Goal: Task Accomplishment & Management: Manage account settings

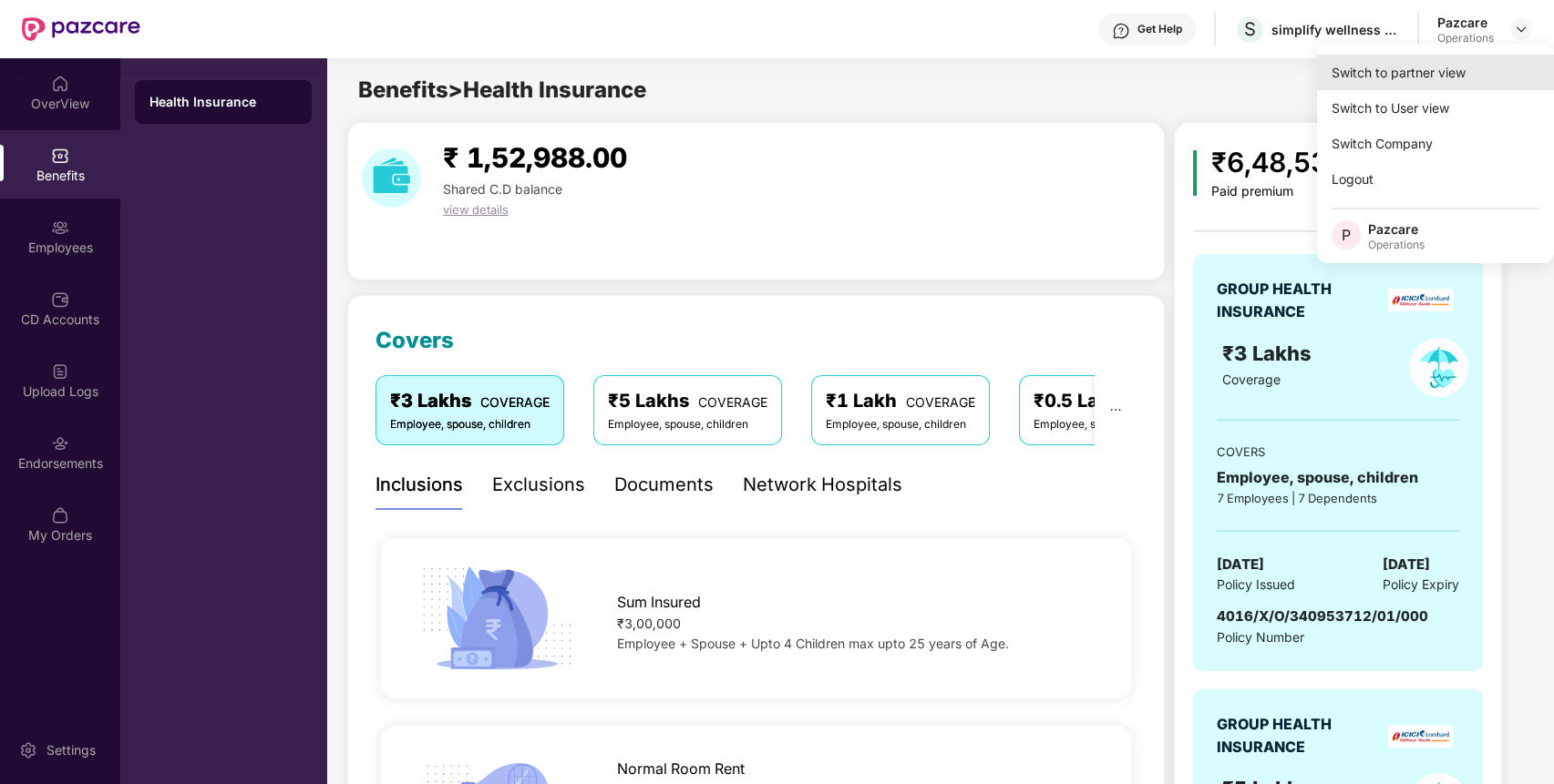
click at [1489, 69] on div "Switch to partner view" at bounding box center [1434, 73] width 237 height 36
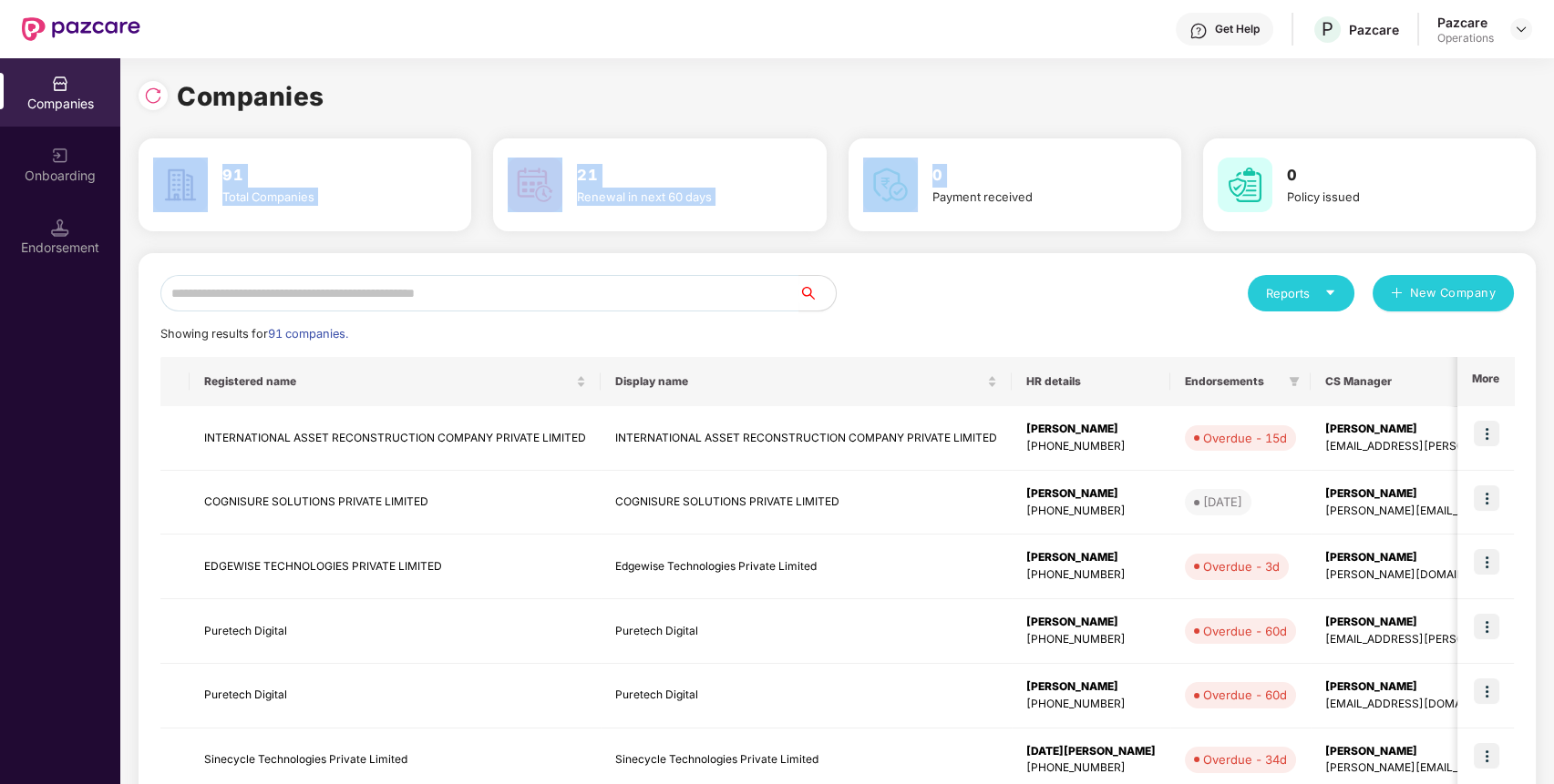
click at [934, 262] on div "Companies 91 Total Companies 21 Renewal in next 60 days 0 Payment received 0 Po…" at bounding box center [837, 604] width 1397 height 1094
click at [715, 289] on input "text" at bounding box center [479, 293] width 639 height 36
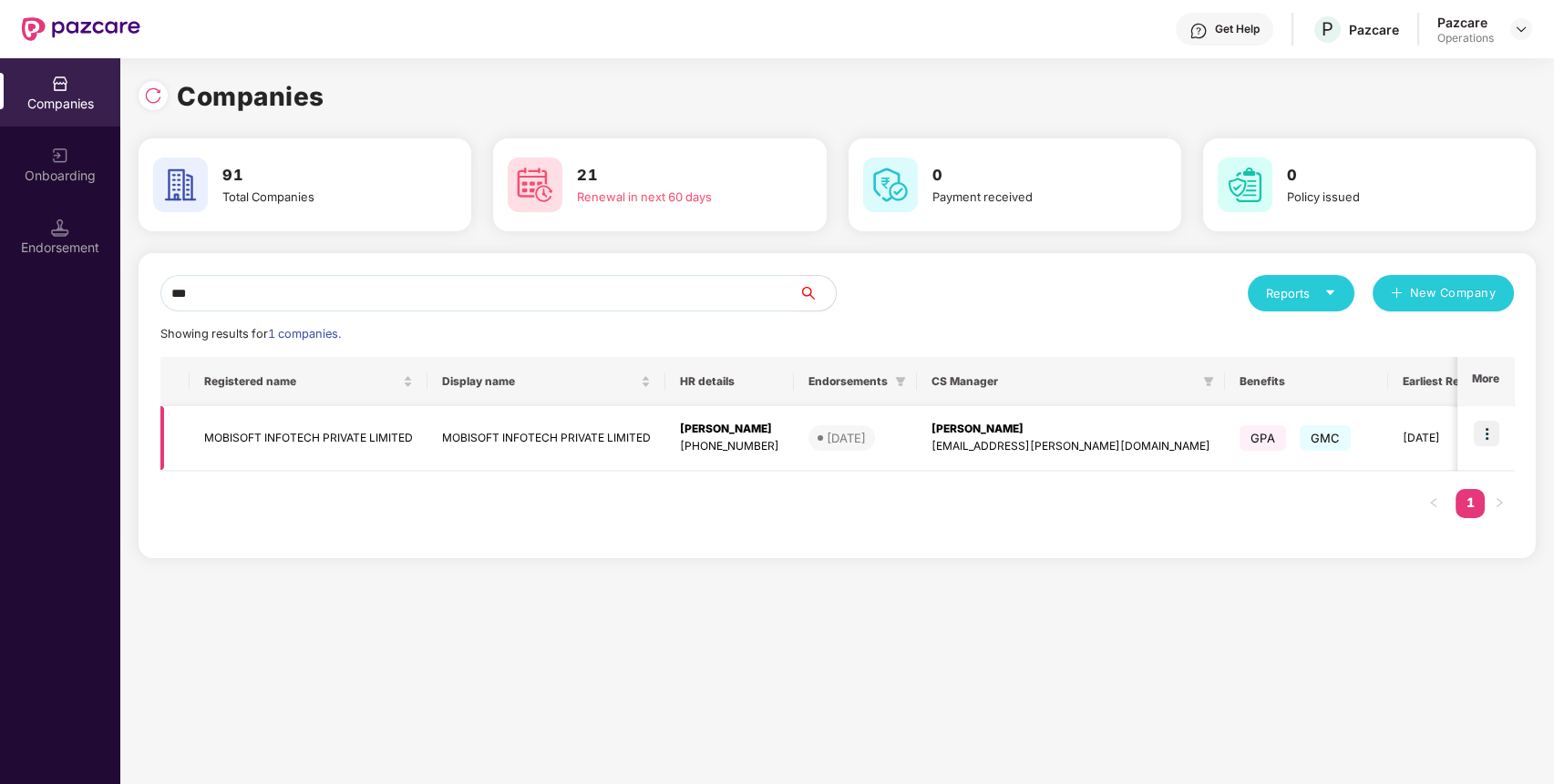
type input "***"
click at [1487, 437] on img at bounding box center [1486, 433] width 26 height 26
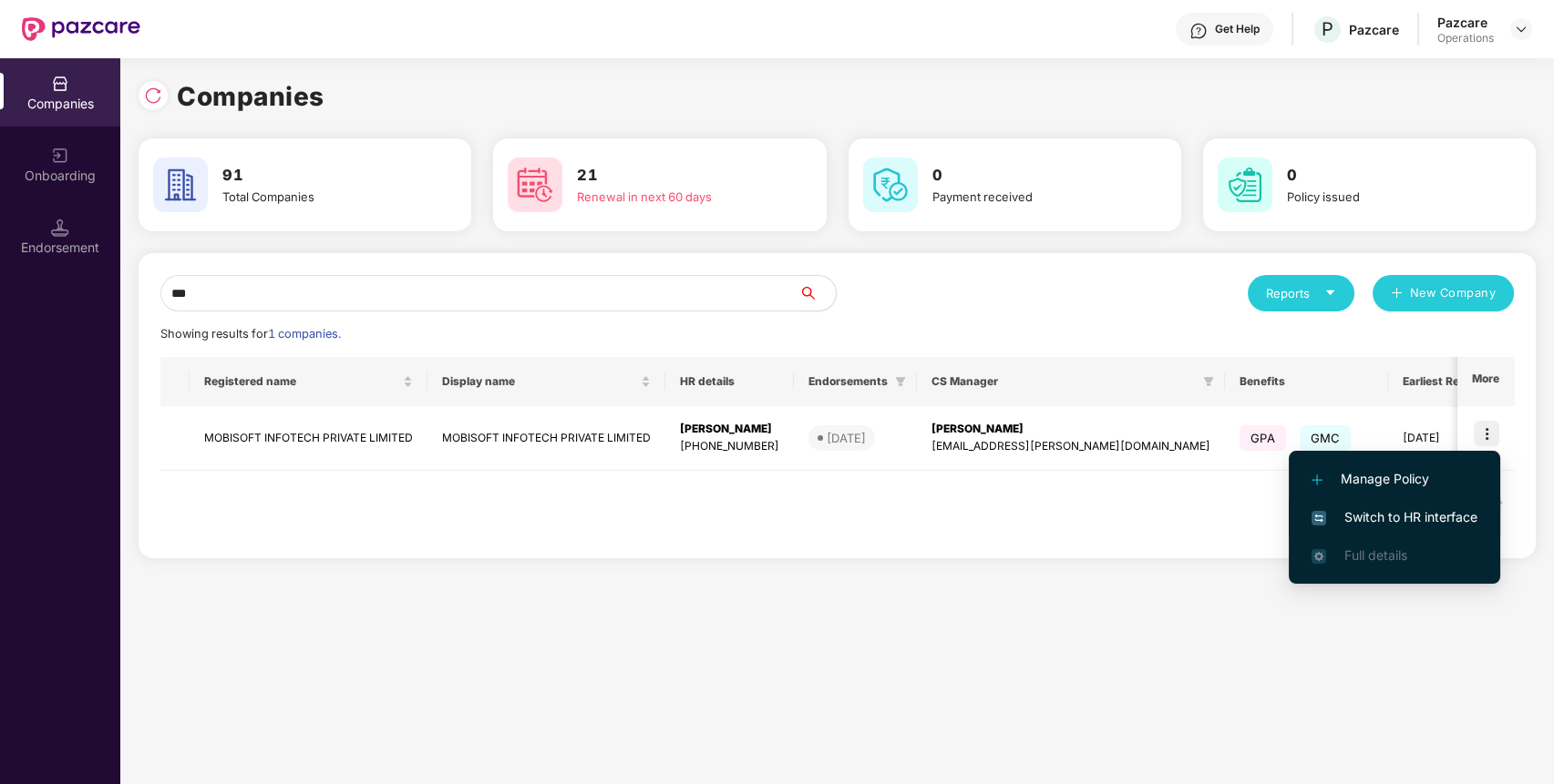
click at [1443, 514] on span "Switch to HR interface" at bounding box center [1394, 517] width 166 height 20
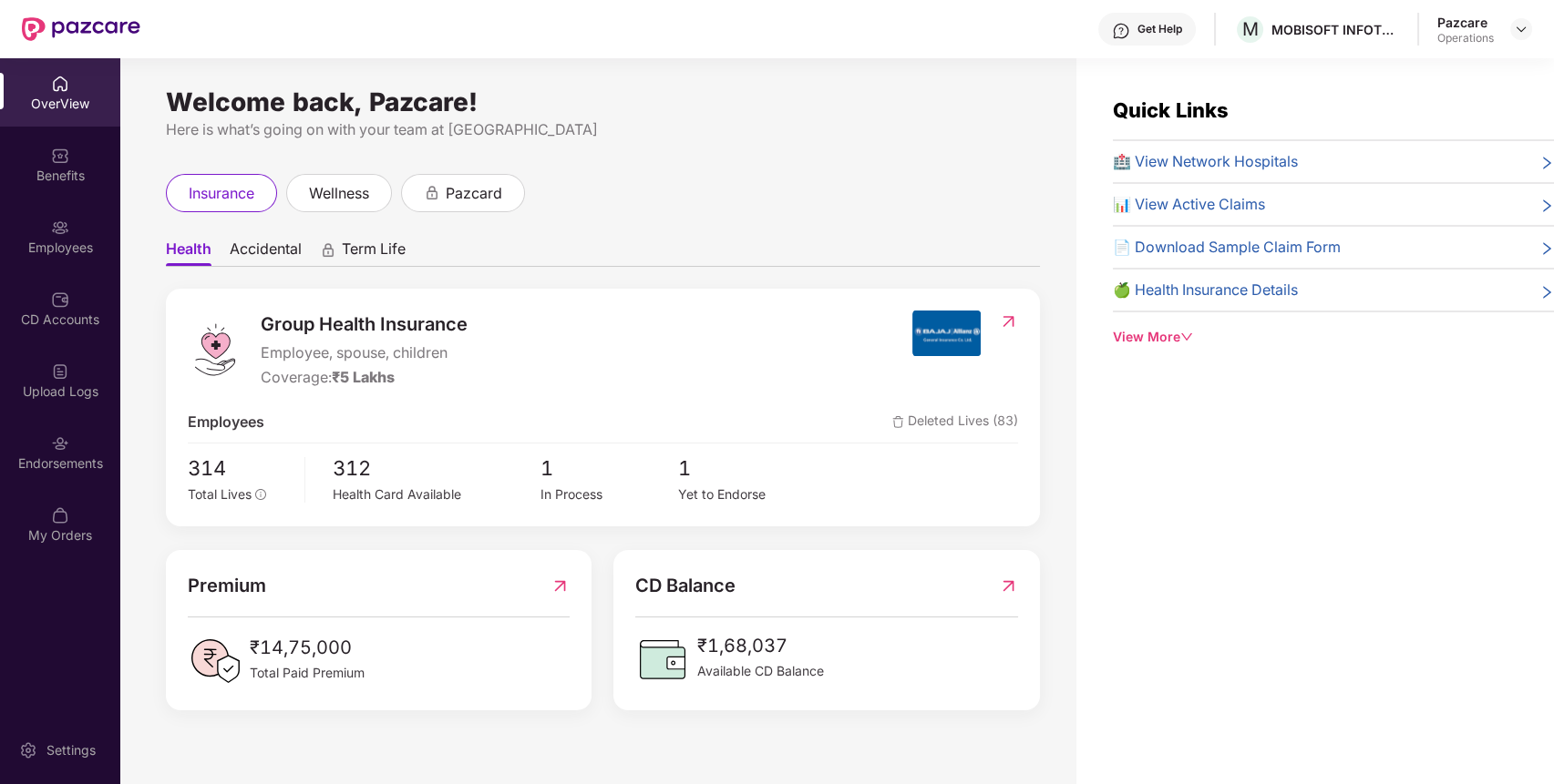
click at [67, 473] on div "Endorsements" at bounding box center [60, 451] width 120 height 68
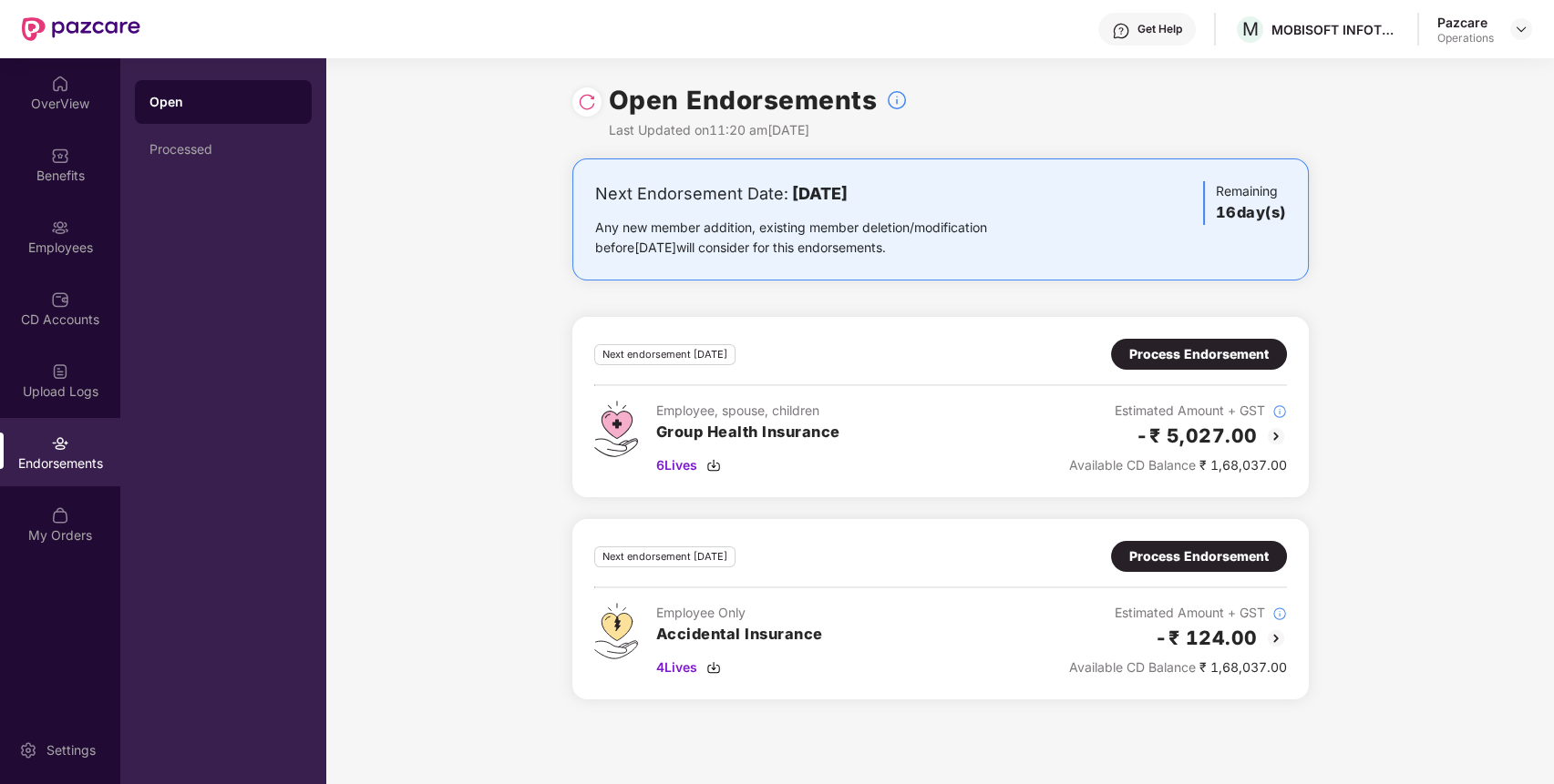
click at [1220, 355] on div "Process Endorsement" at bounding box center [1198, 355] width 139 height 20
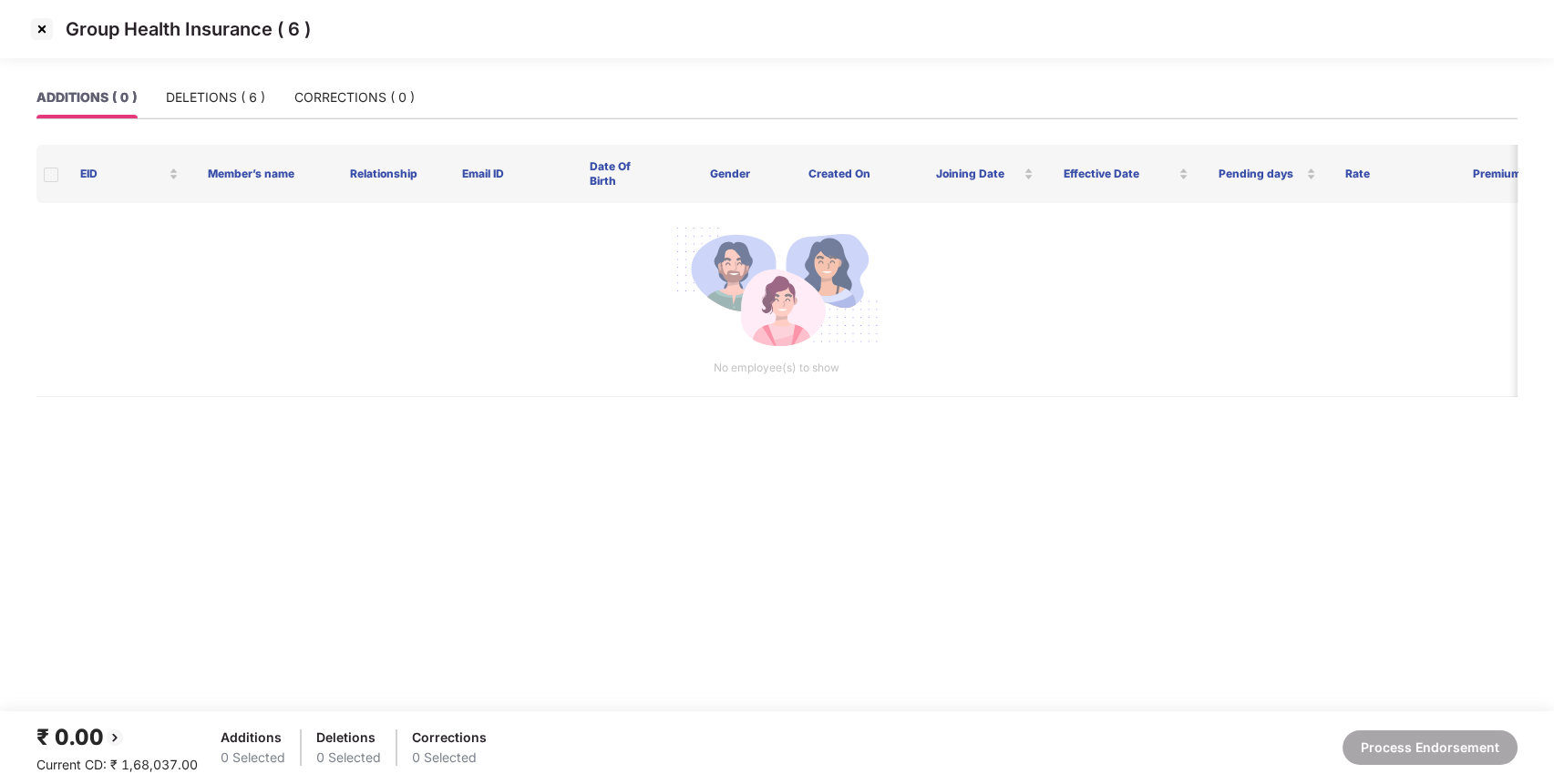
click at [46, 26] on img at bounding box center [41, 29] width 29 height 29
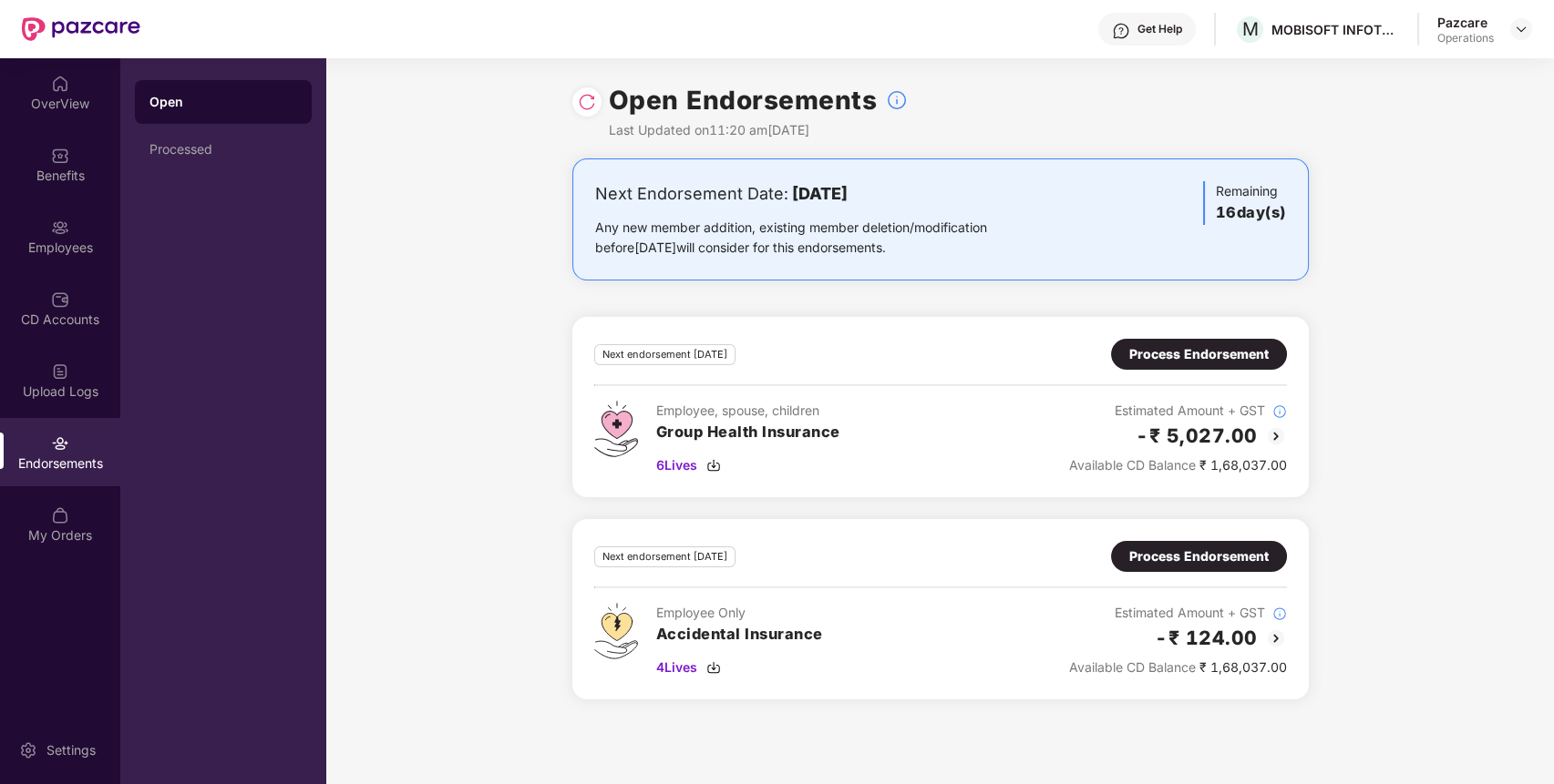
click at [1201, 543] on div "Process Endorsement" at bounding box center [1198, 556] width 176 height 31
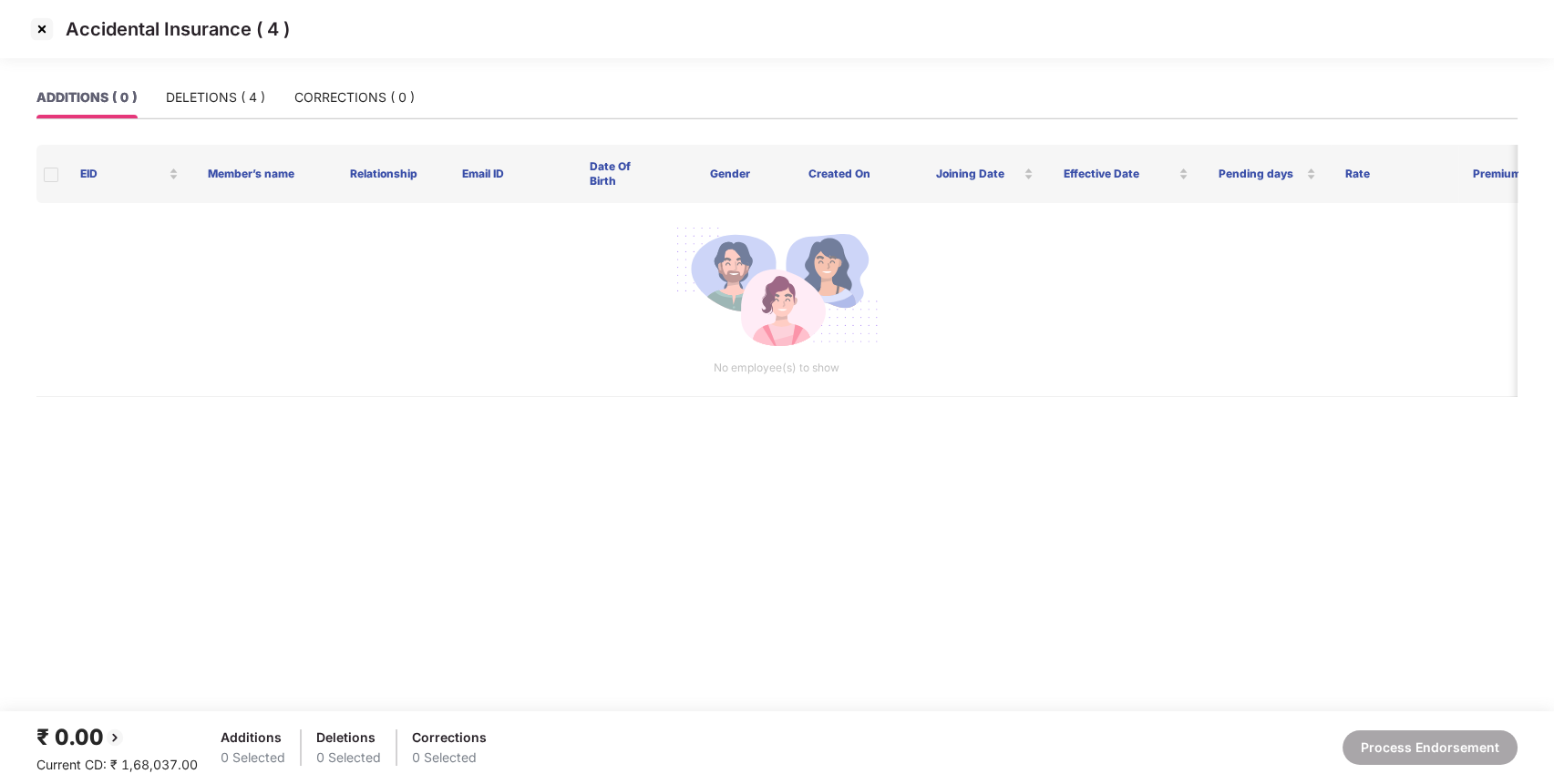
click at [36, 31] on img at bounding box center [41, 29] width 29 height 29
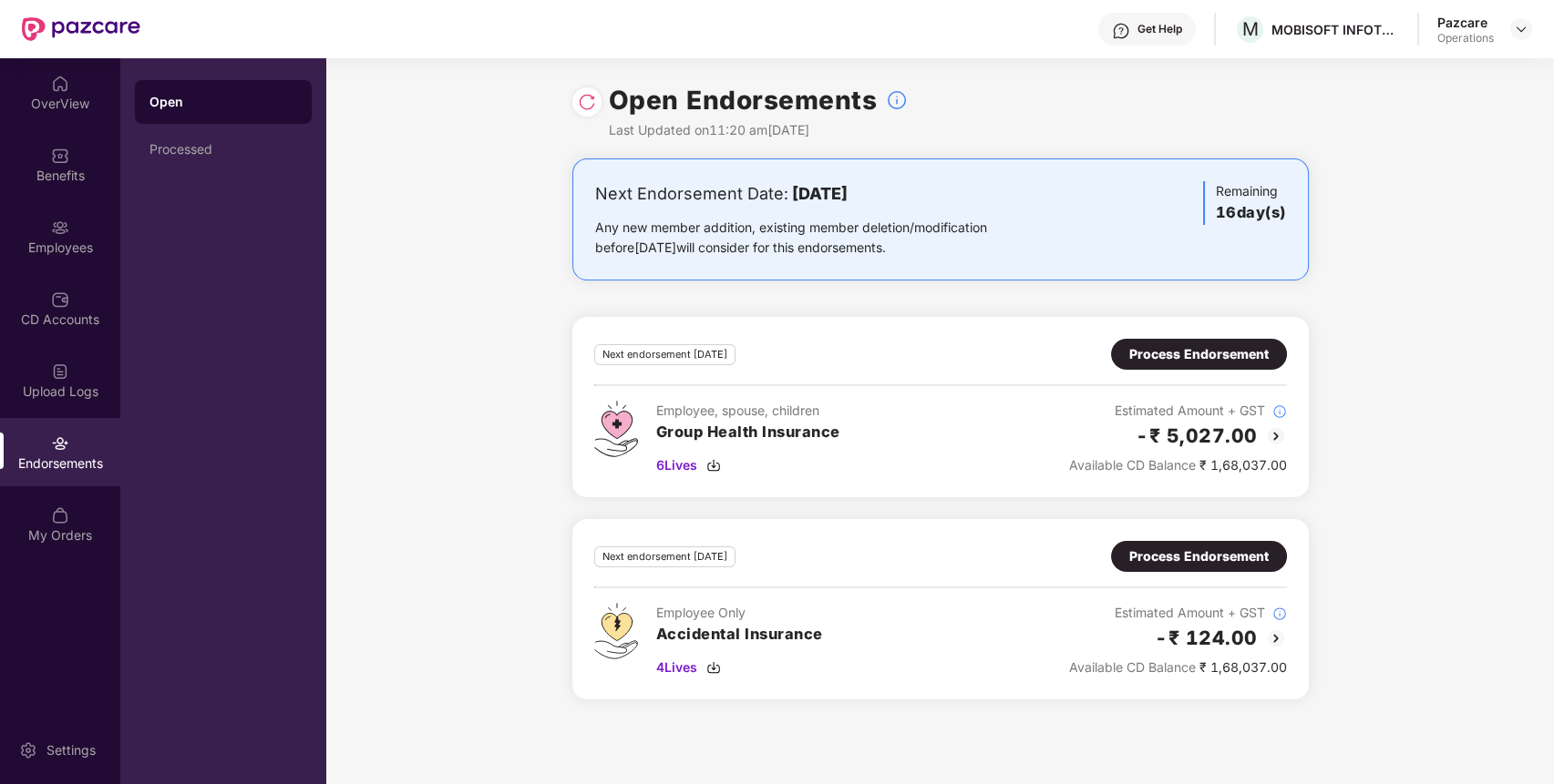
click at [589, 98] on img at bounding box center [587, 102] width 18 height 18
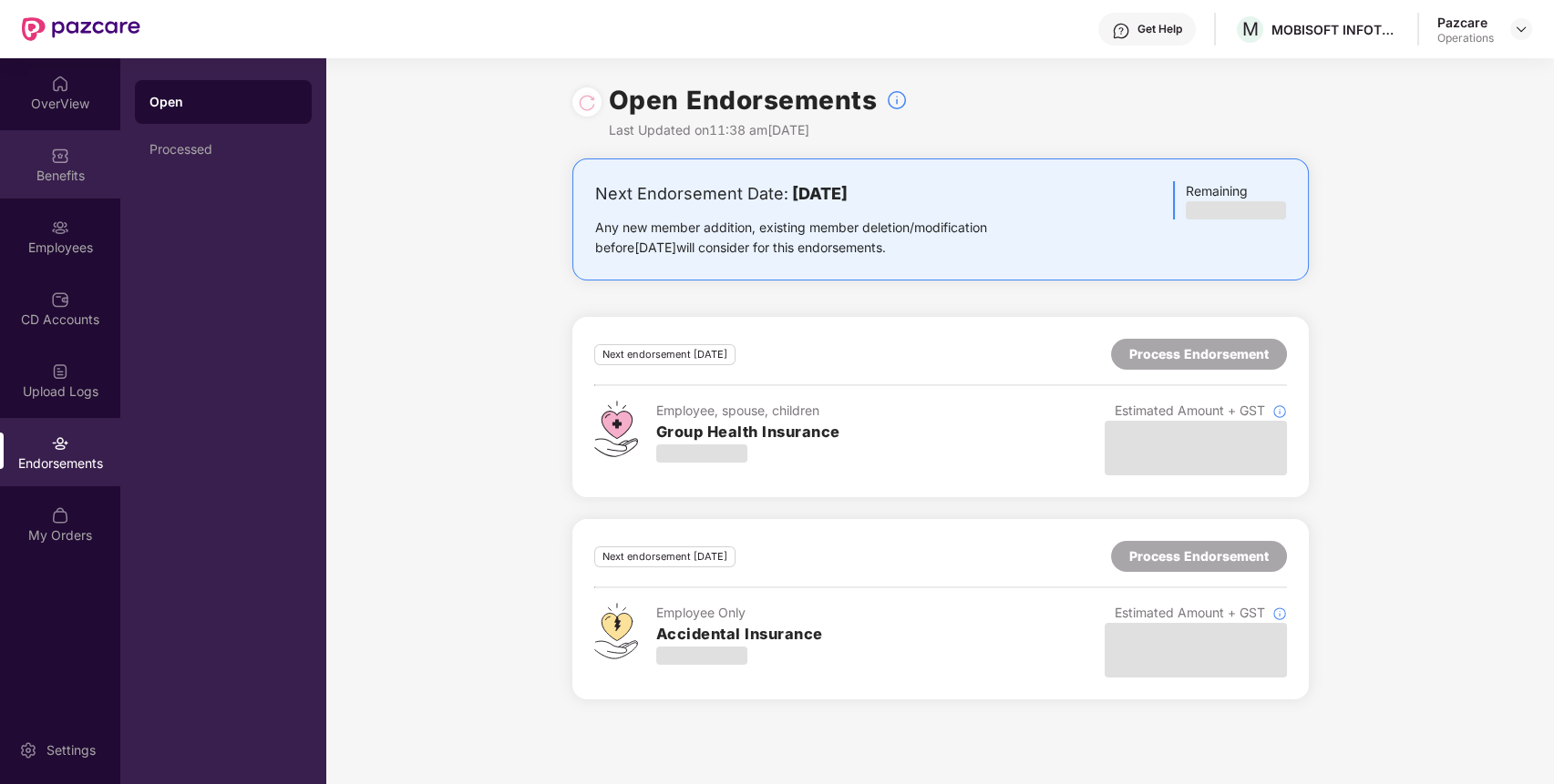
click at [58, 140] on div "Benefits" at bounding box center [60, 164] width 120 height 68
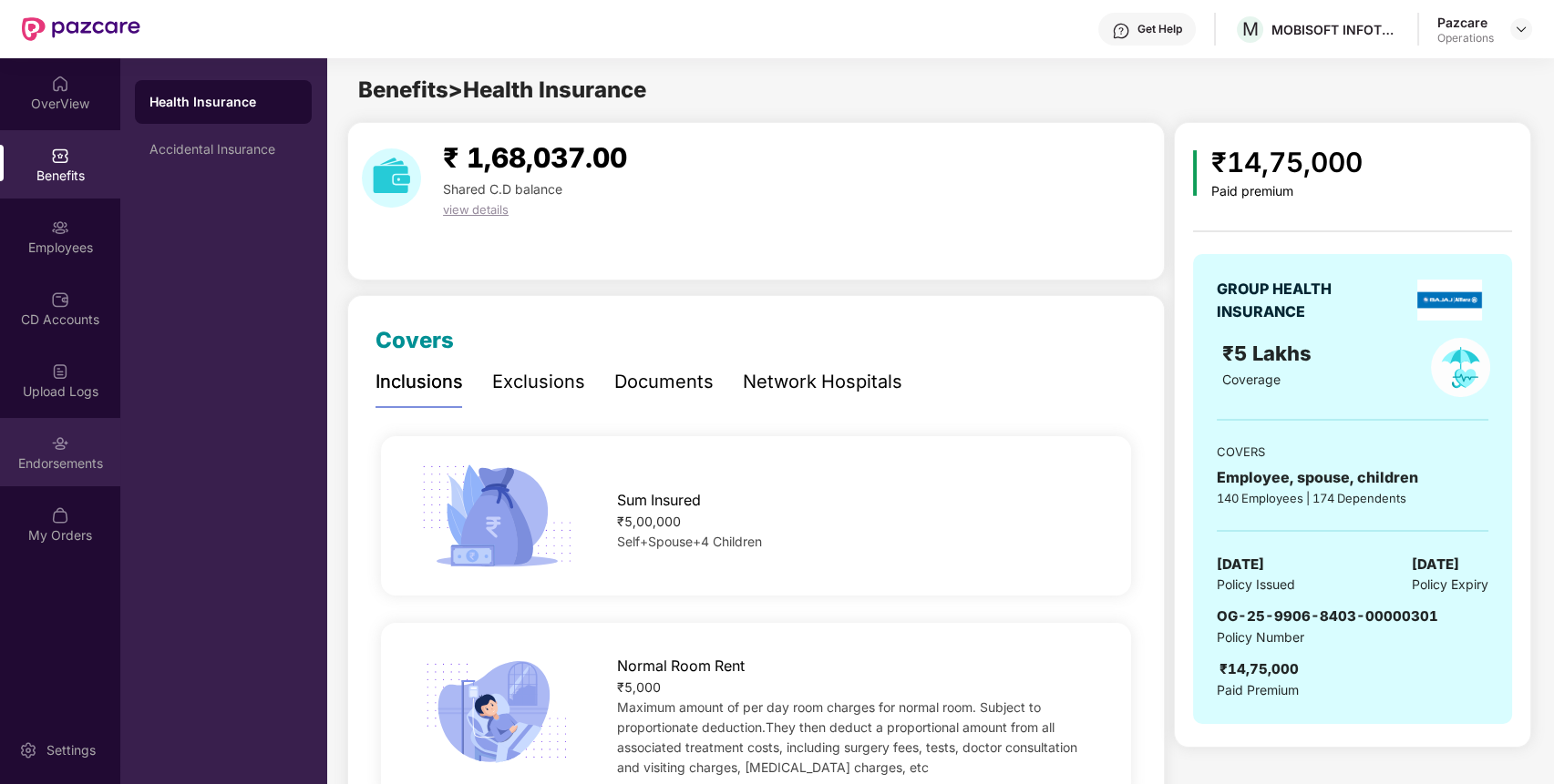
click at [75, 449] on div "Endorsements" at bounding box center [60, 451] width 120 height 68
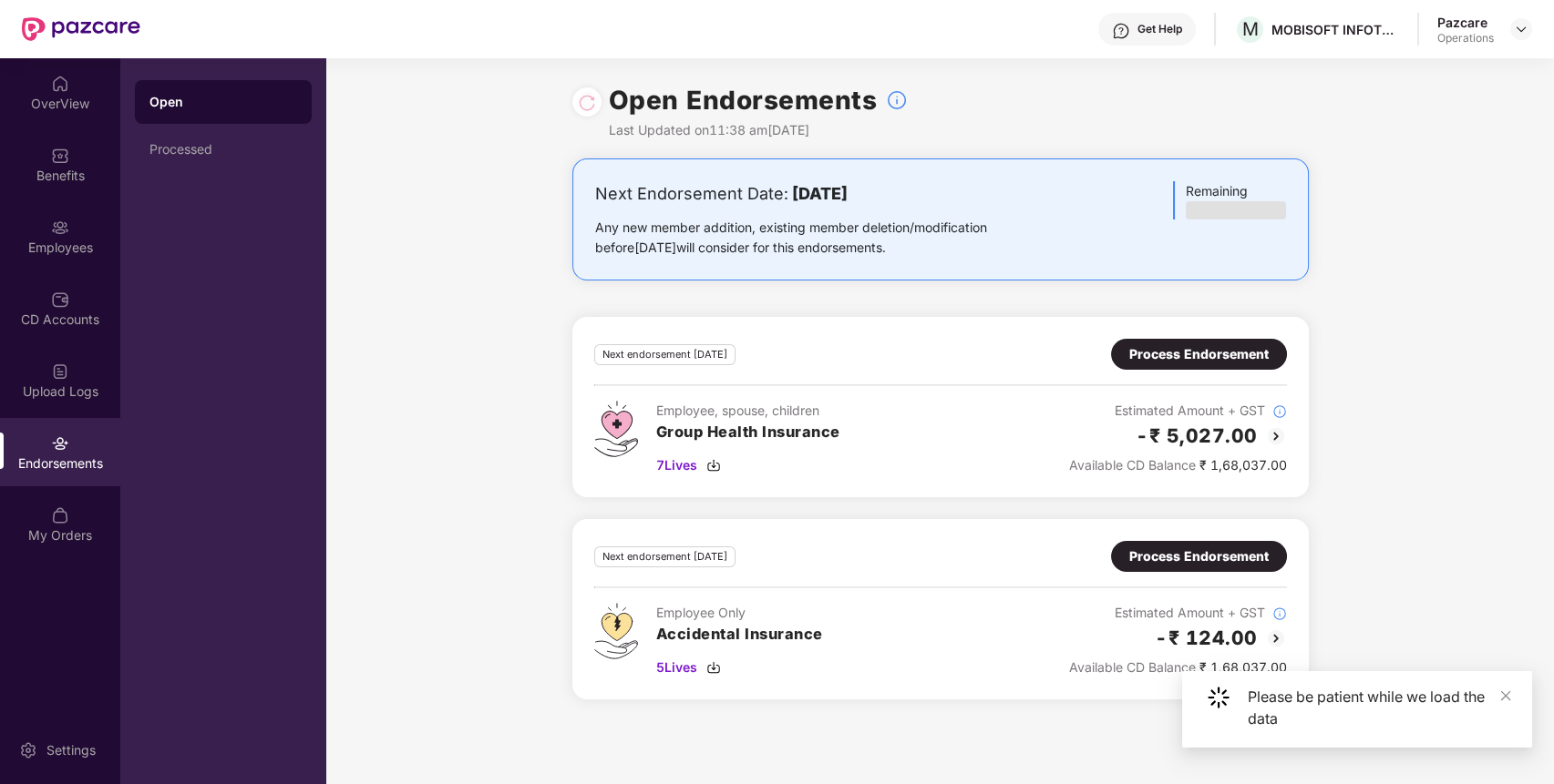
click at [1210, 361] on div "Process Endorsement" at bounding box center [1198, 355] width 139 height 20
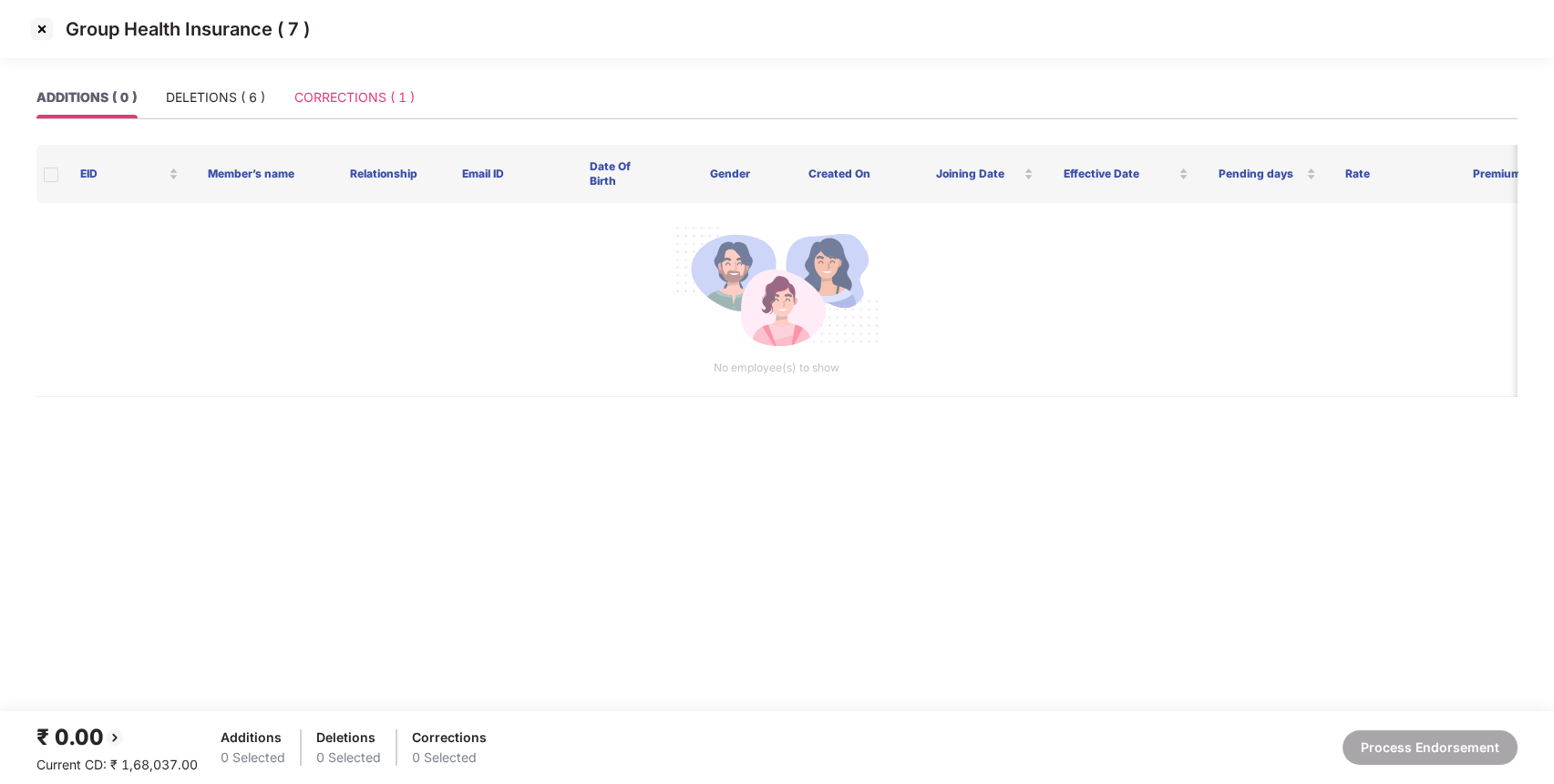
click at [397, 77] on div "CORRECTIONS ( 1 )" at bounding box center [354, 98] width 120 height 42
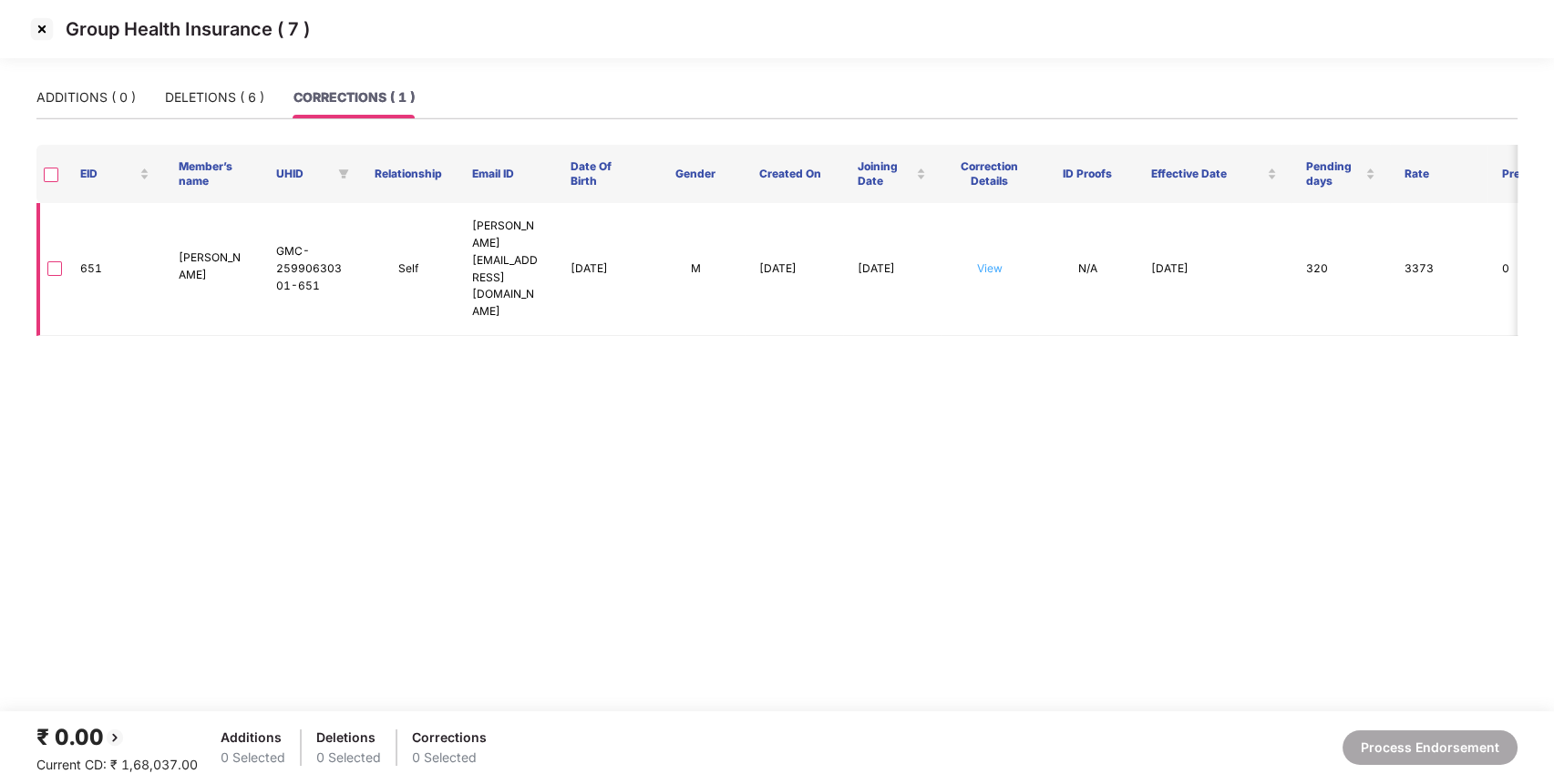
click at [986, 262] on link "View" at bounding box center [989, 269] width 26 height 14
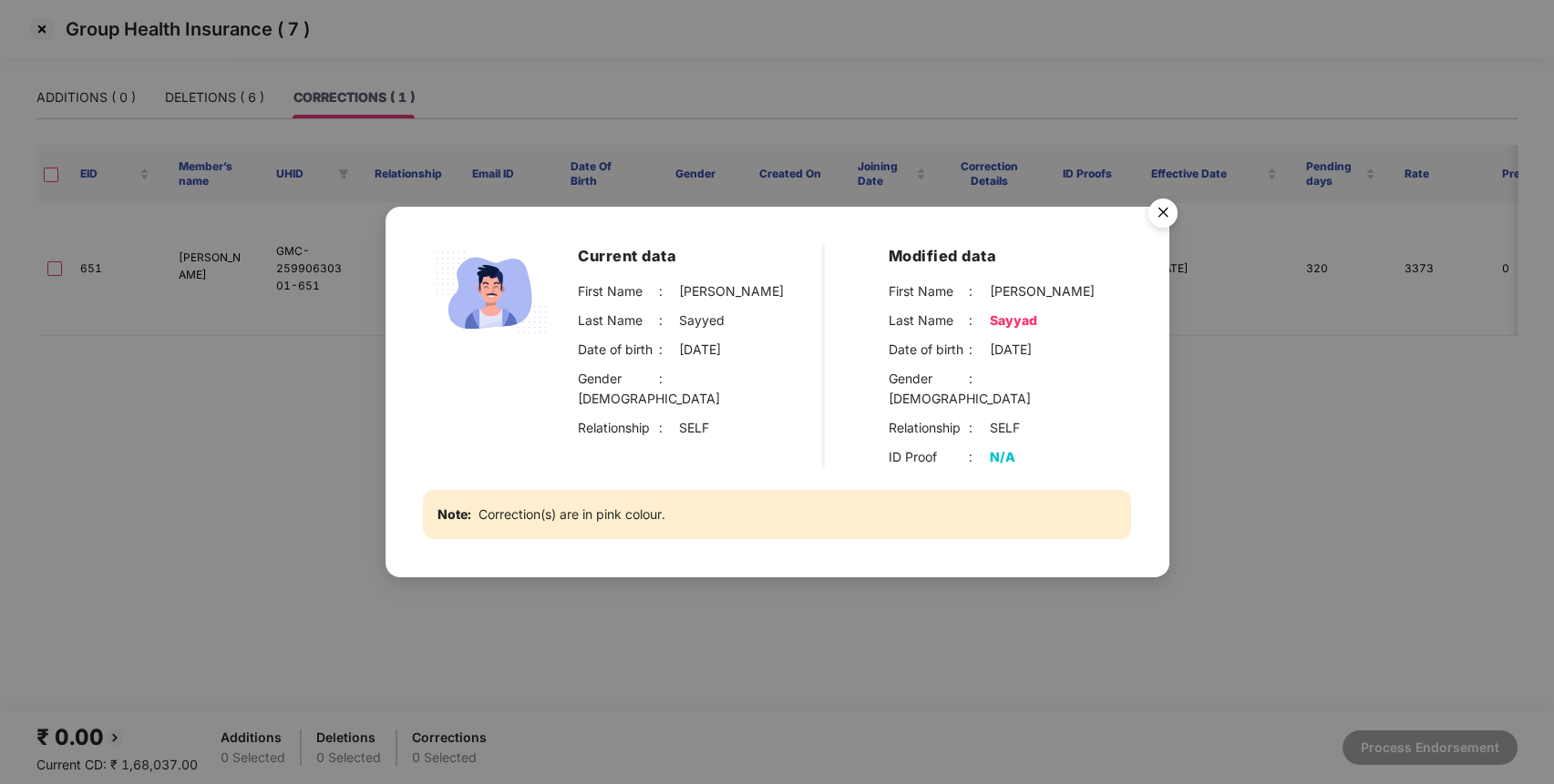
click at [1254, 406] on div "Current data First Name : [PERSON_NAME] Last Name : [PERSON_NAME] Date of birth…" at bounding box center [777, 392] width 1554 height 784
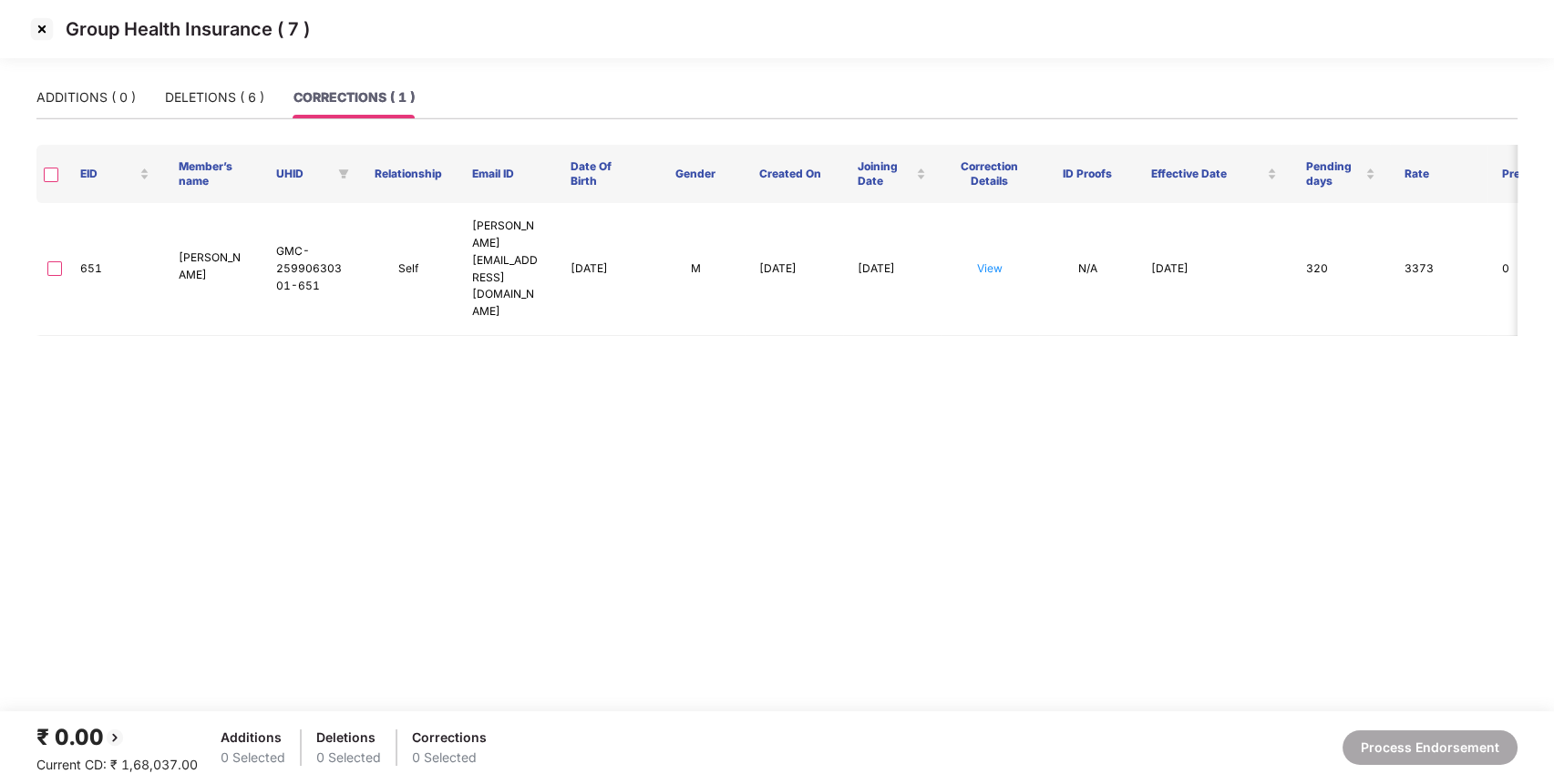
click at [44, 28] on img at bounding box center [41, 29] width 29 height 29
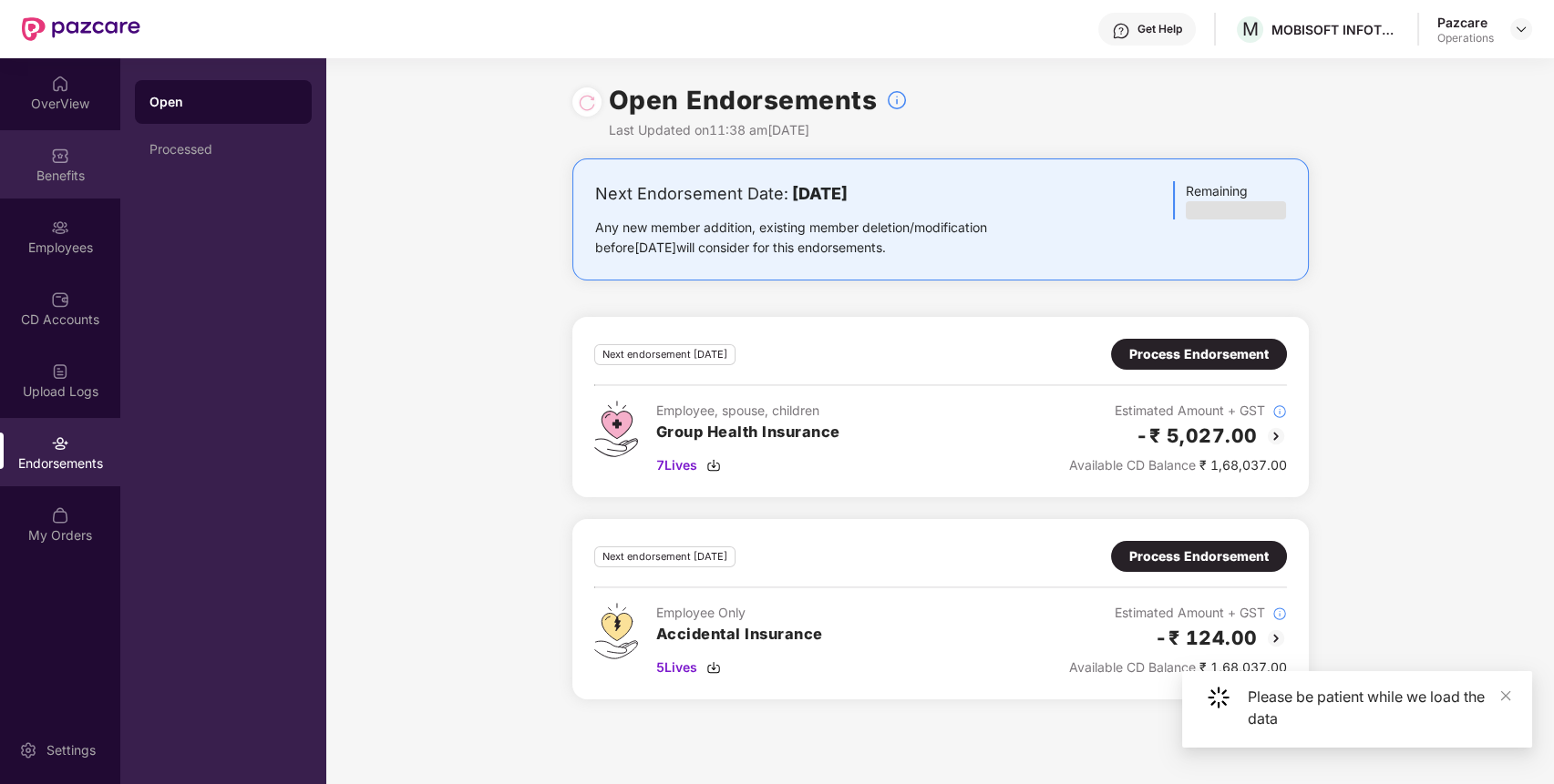
click at [77, 172] on div "Benefits" at bounding box center [60, 176] width 120 height 18
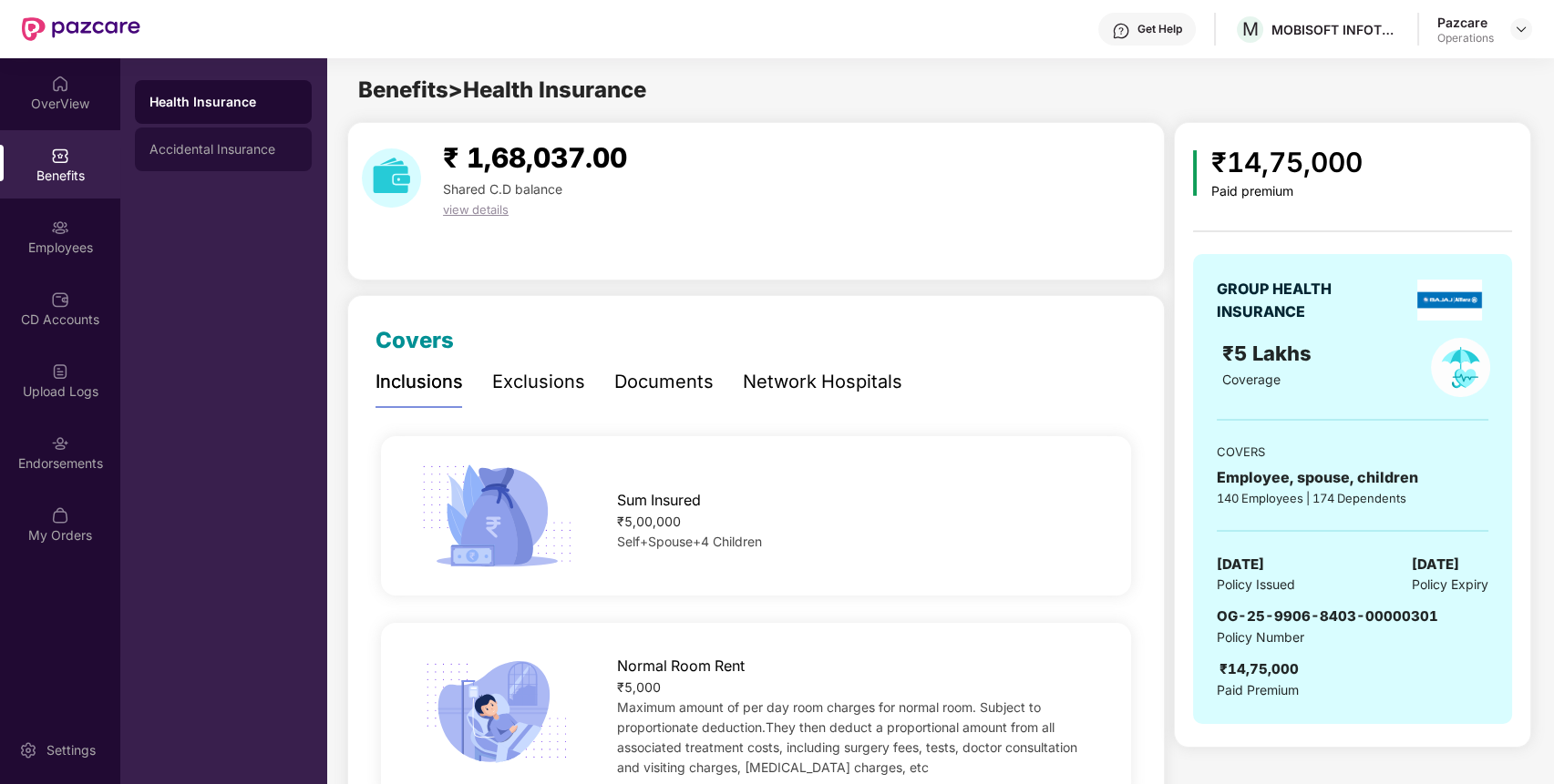
click at [232, 159] on div "Accidental Insurance" at bounding box center [223, 150] width 177 height 44
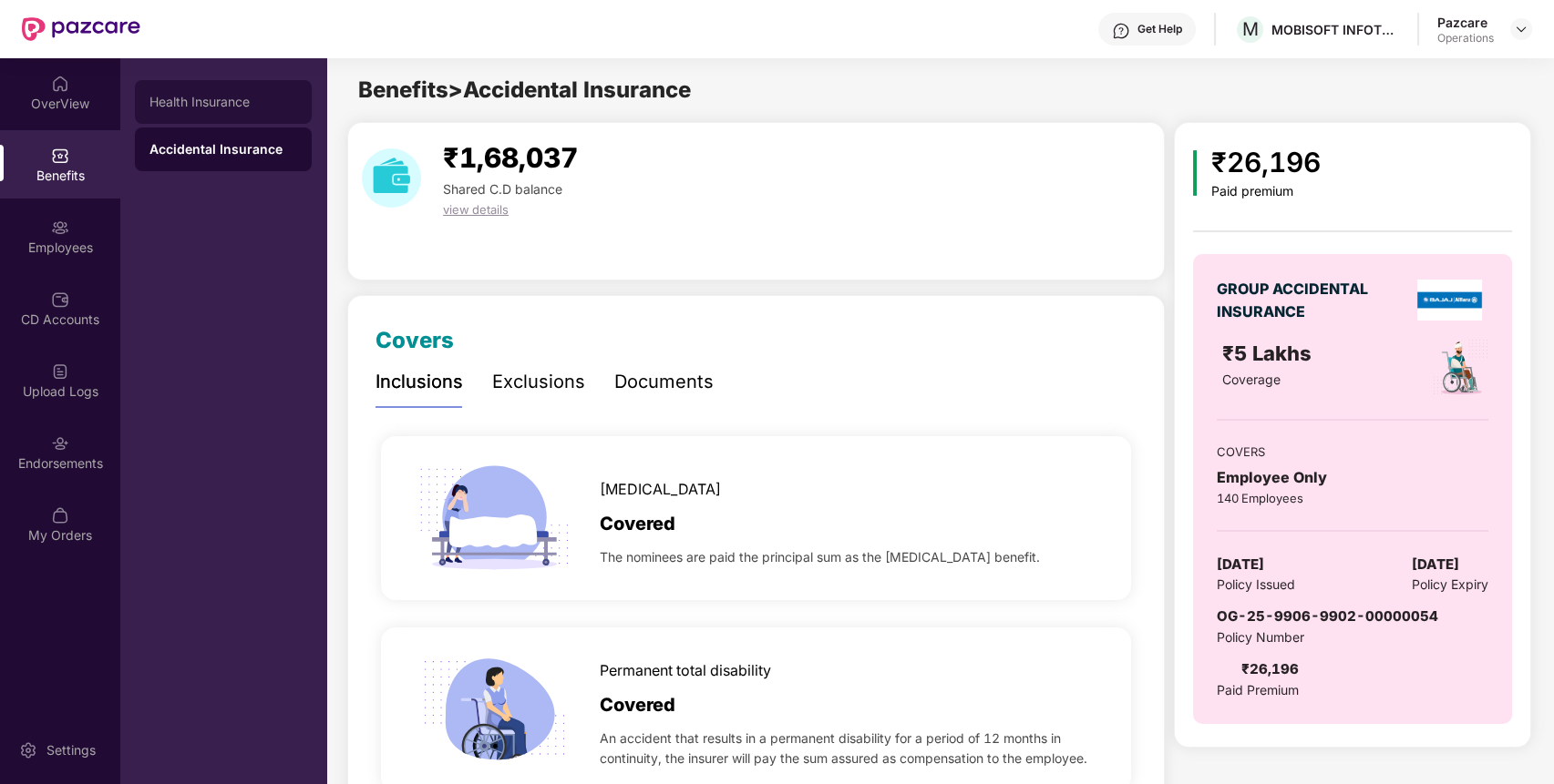
click at [231, 96] on div "Health Insurance" at bounding box center [224, 102] width 148 height 15
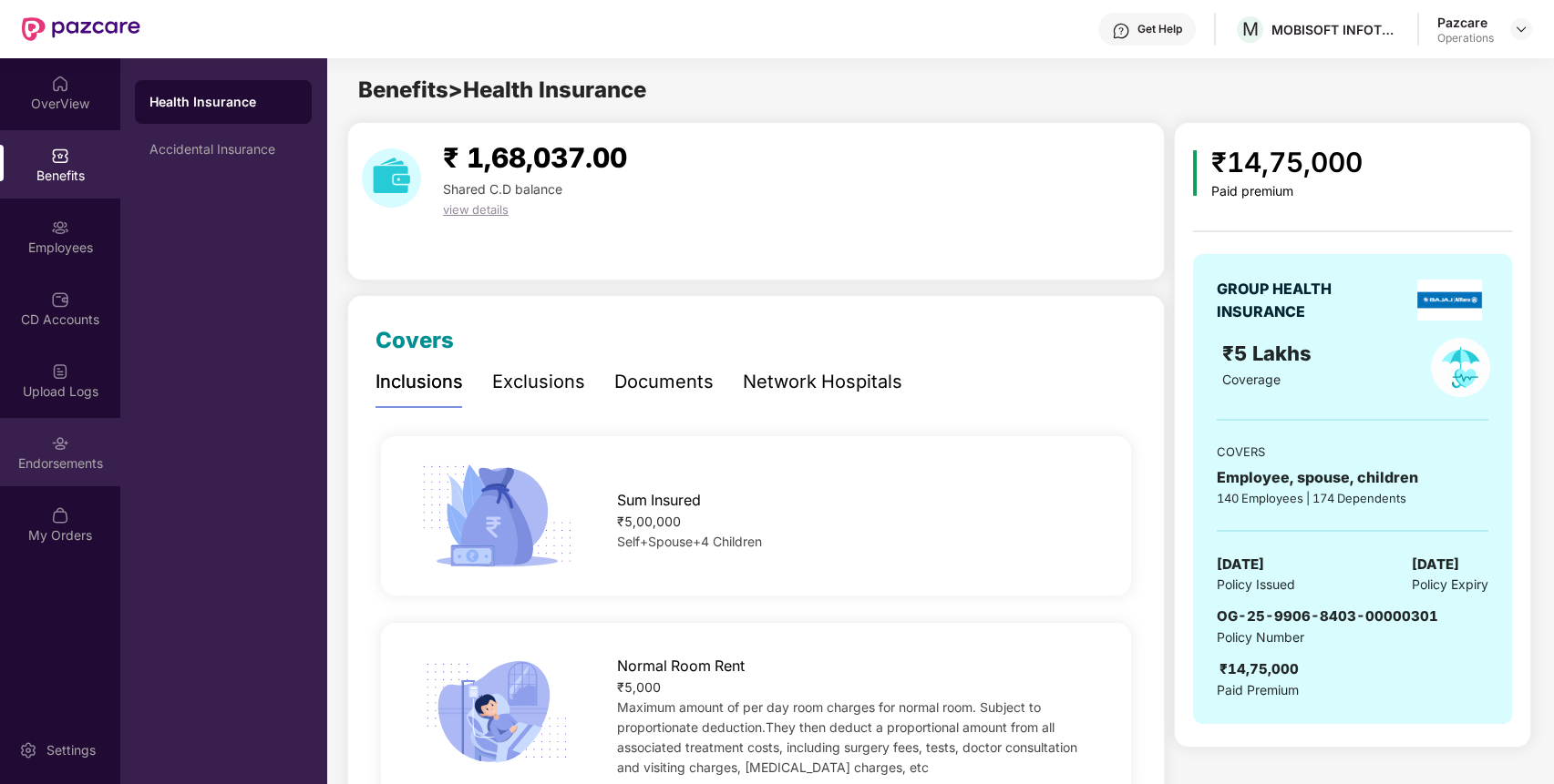
click at [77, 463] on div "Endorsements" at bounding box center [60, 463] width 120 height 18
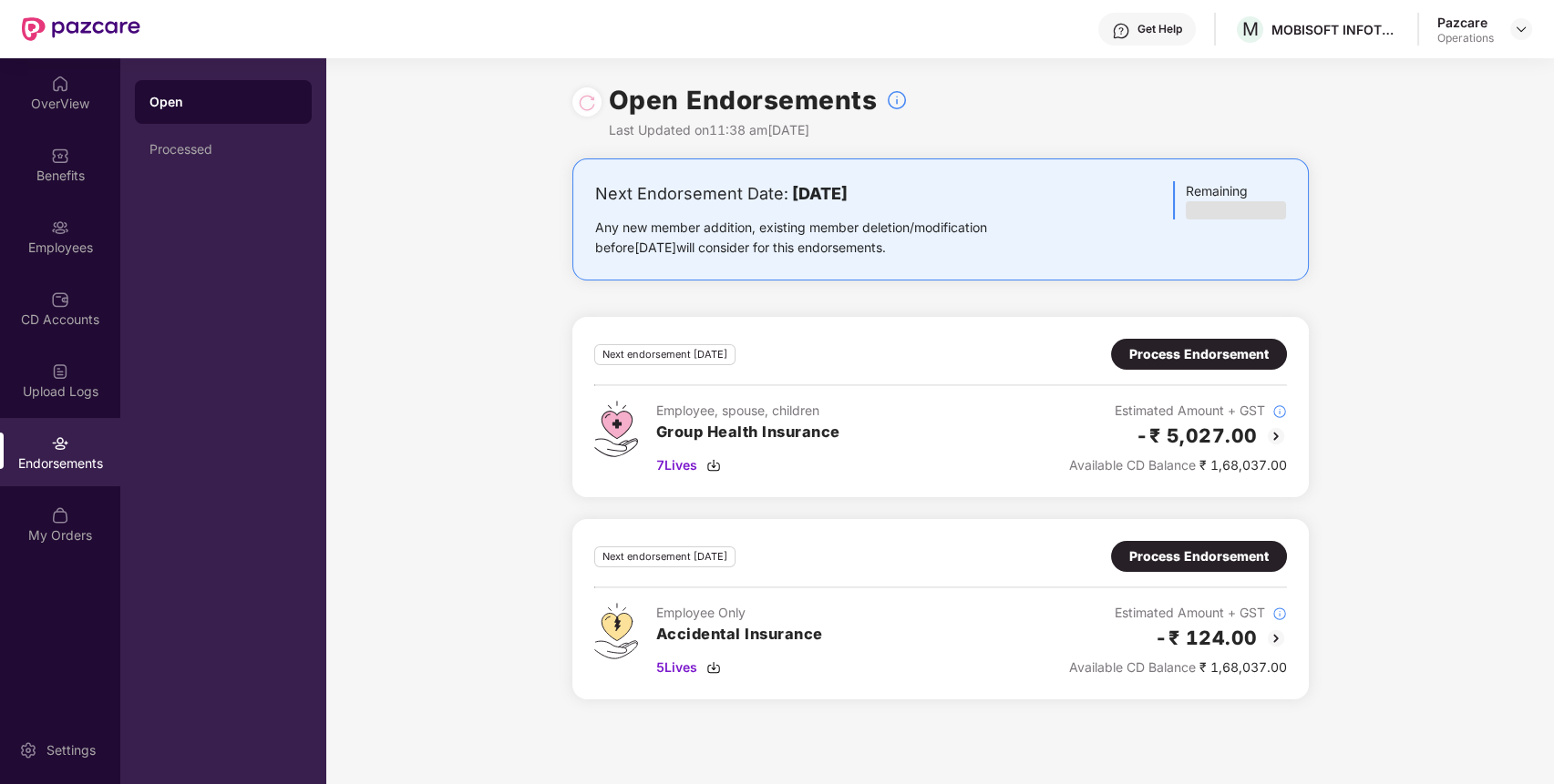
click at [1232, 547] on div "Process Endorsement" at bounding box center [1198, 556] width 139 height 20
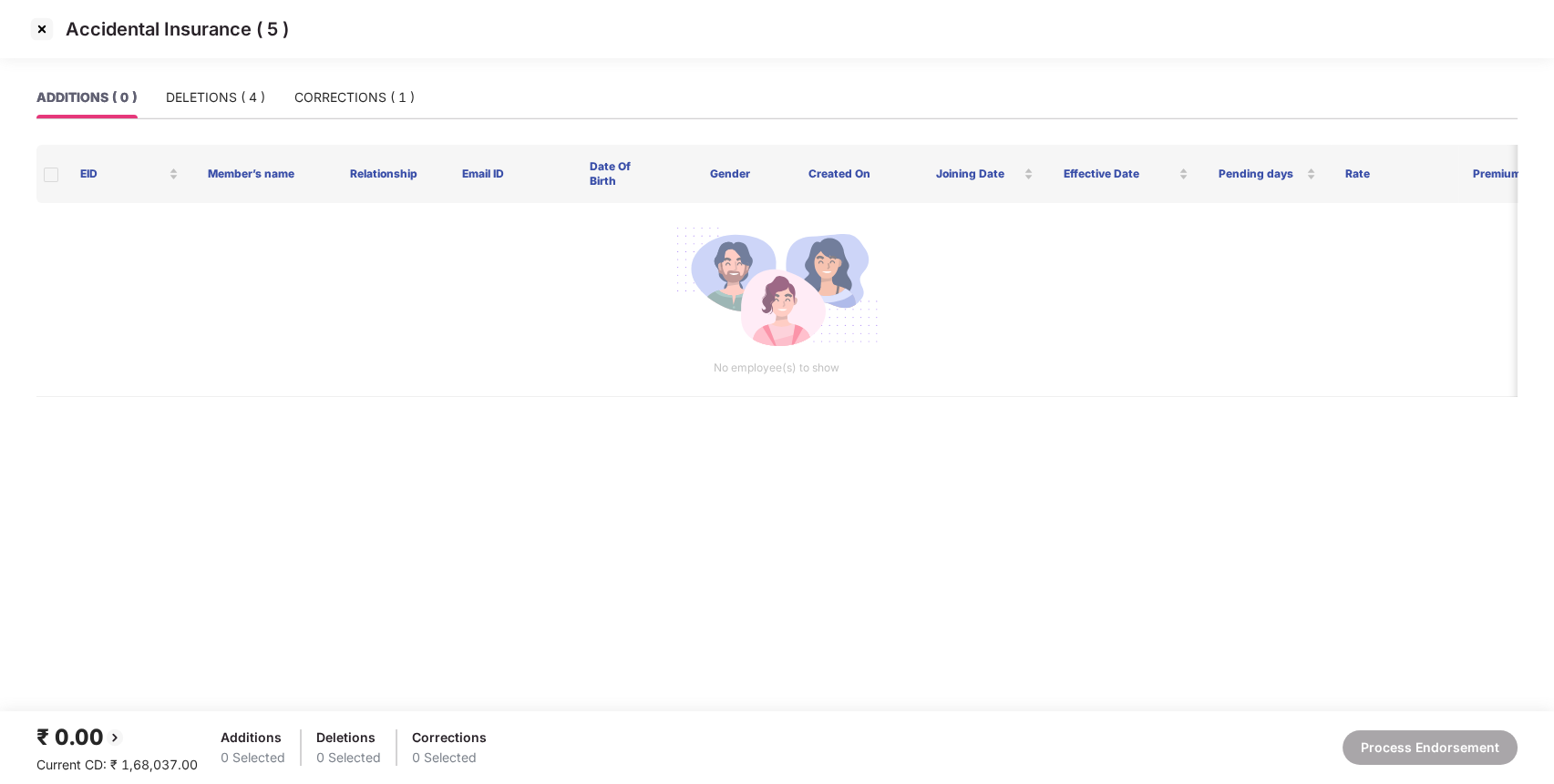
click at [42, 31] on img at bounding box center [41, 29] width 29 height 29
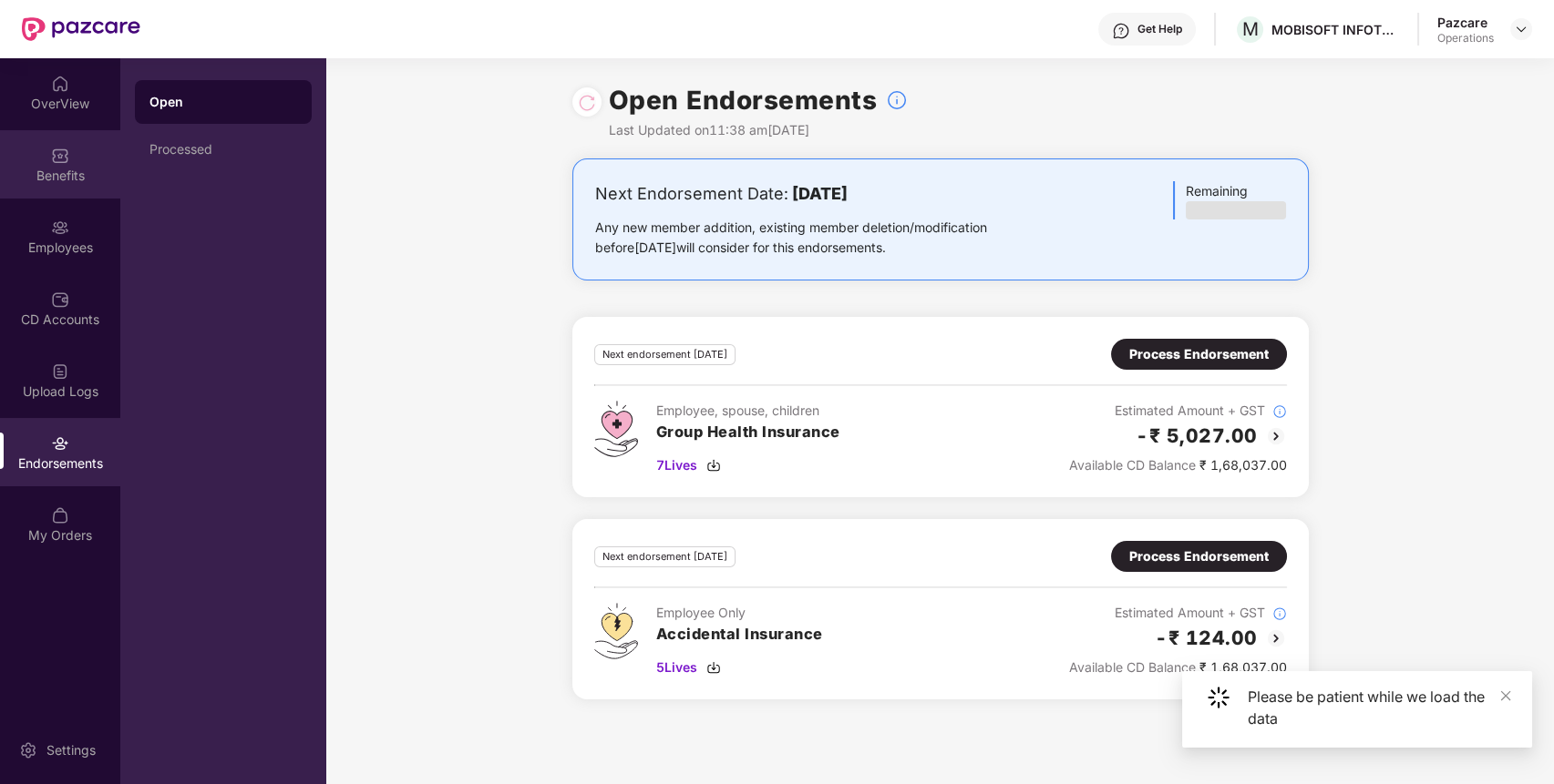
click at [77, 175] on div "Benefits" at bounding box center [60, 176] width 120 height 18
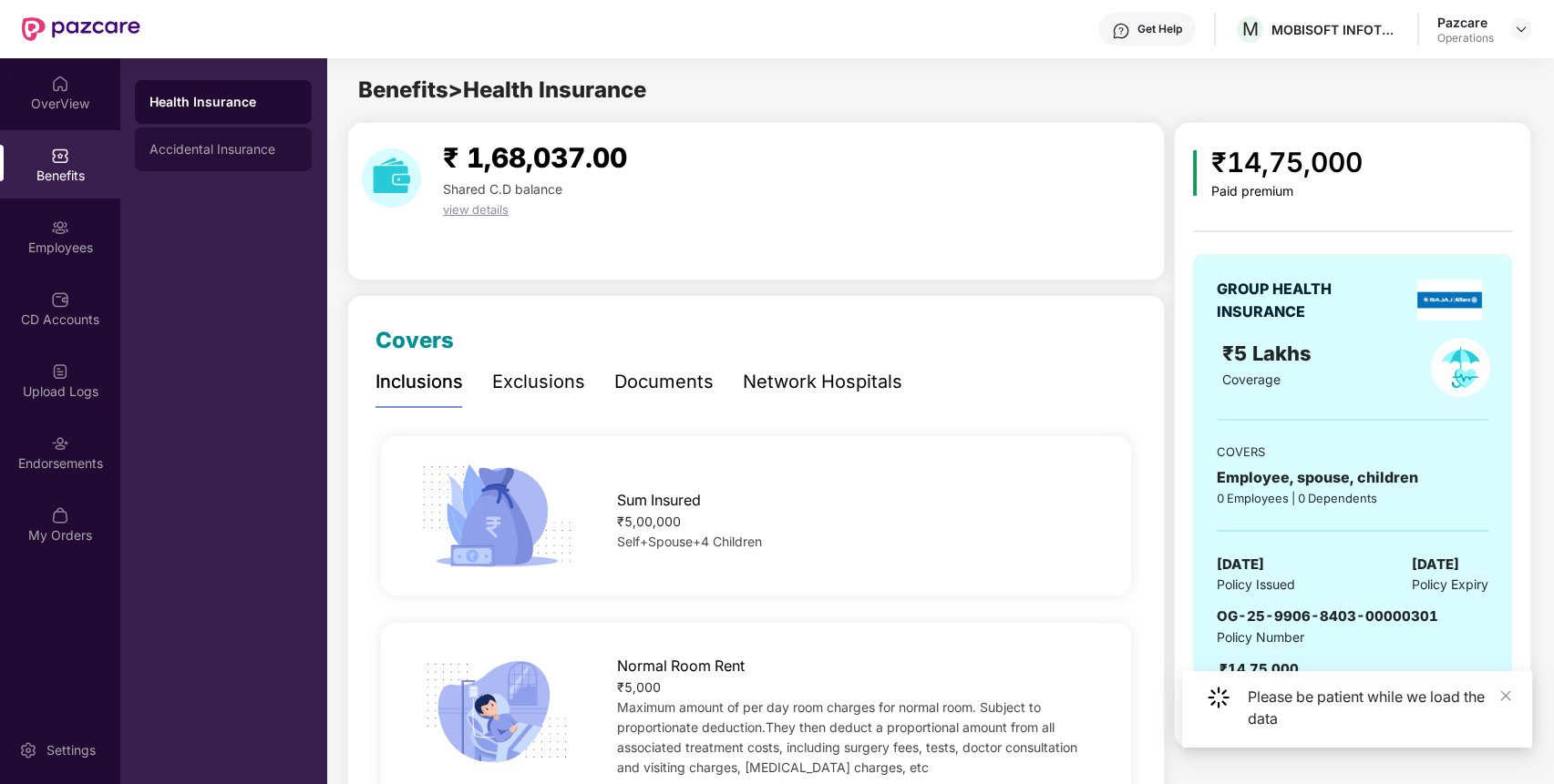
click at [194, 158] on div "Accidental Insurance" at bounding box center [223, 150] width 177 height 44
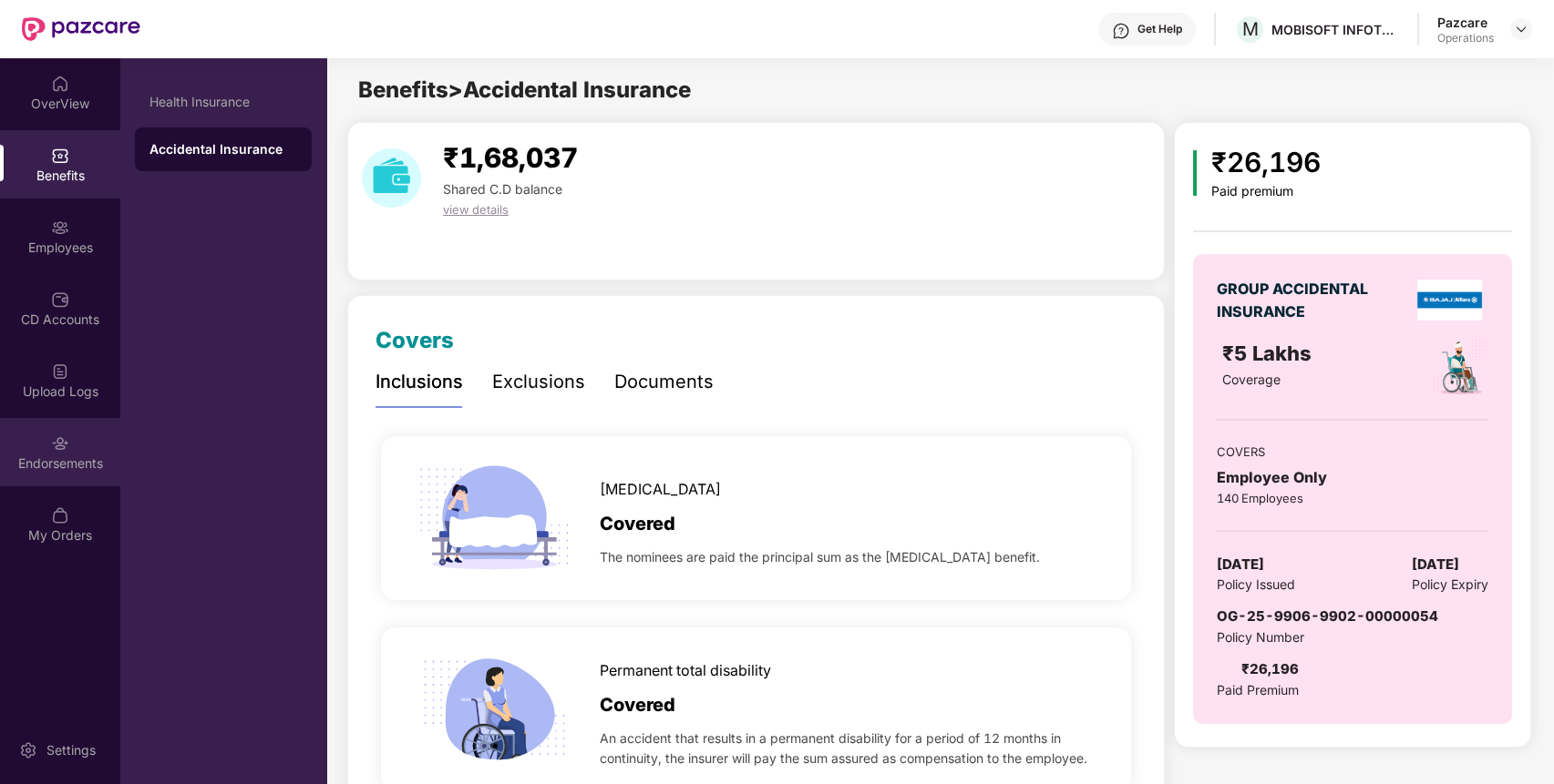
click at [79, 432] on div "Endorsements" at bounding box center [60, 451] width 120 height 68
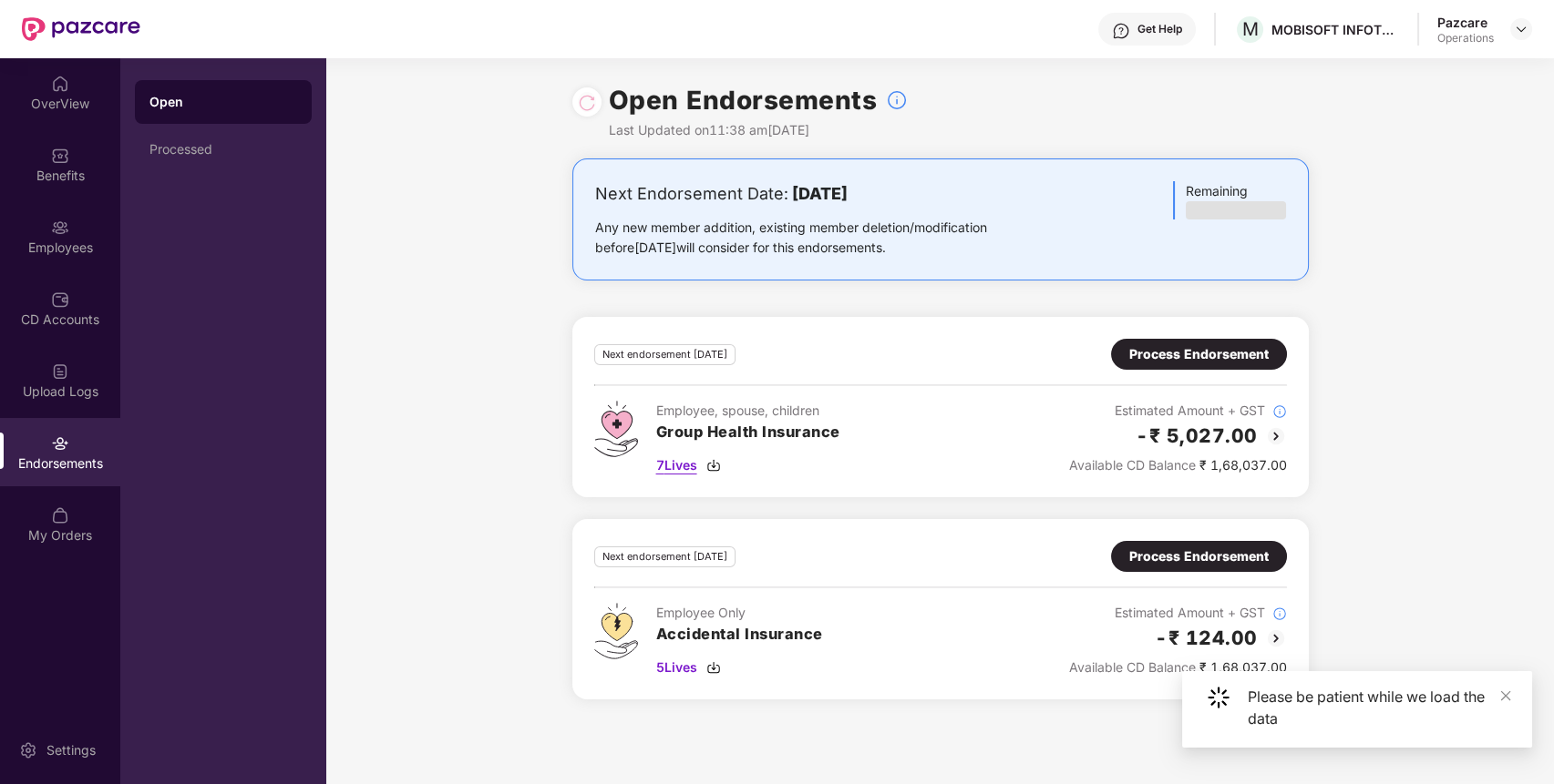
click at [673, 467] on span "7 Lives" at bounding box center [676, 465] width 41 height 20
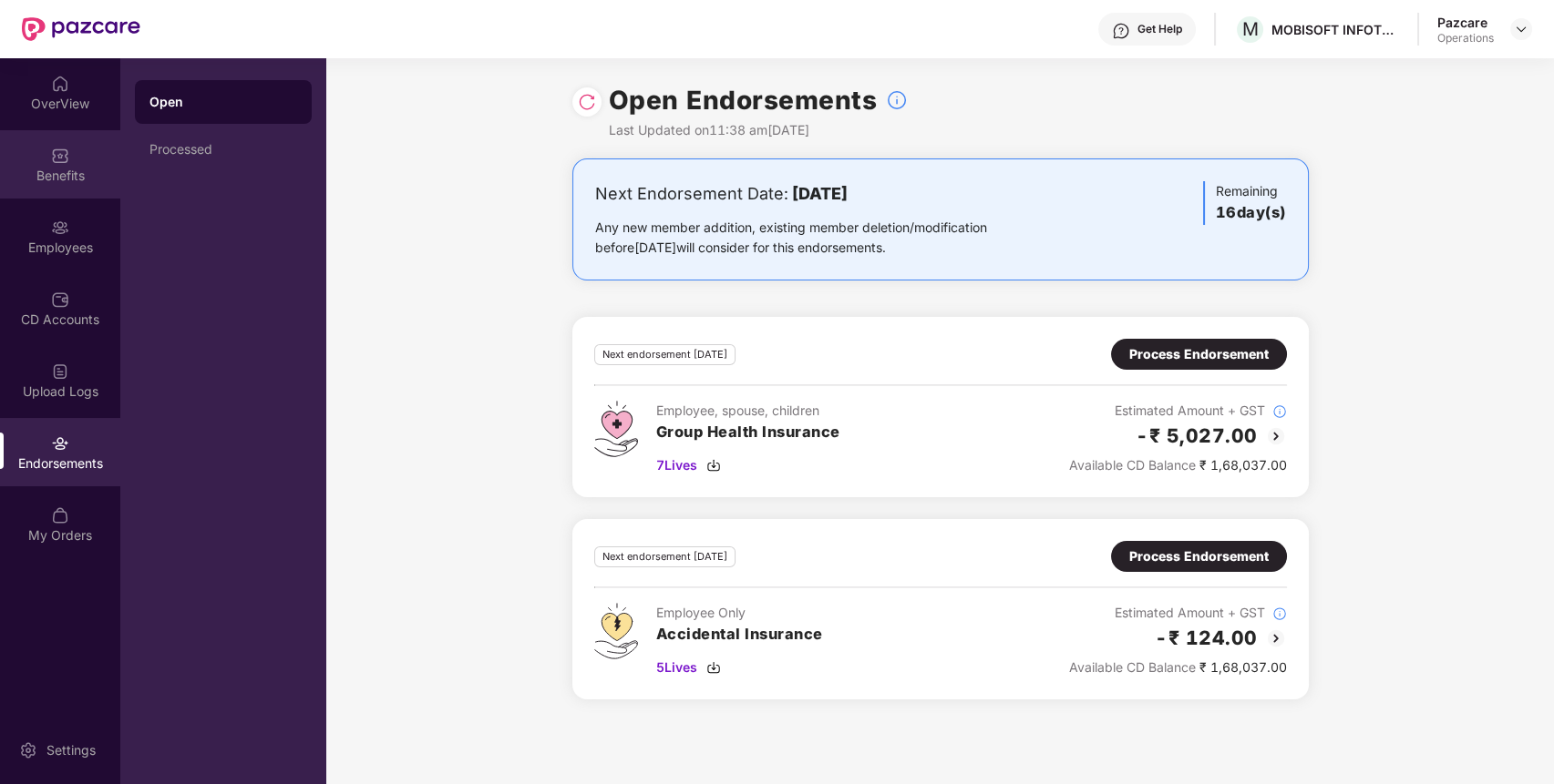
click at [67, 172] on div "Benefits" at bounding box center [60, 176] width 120 height 18
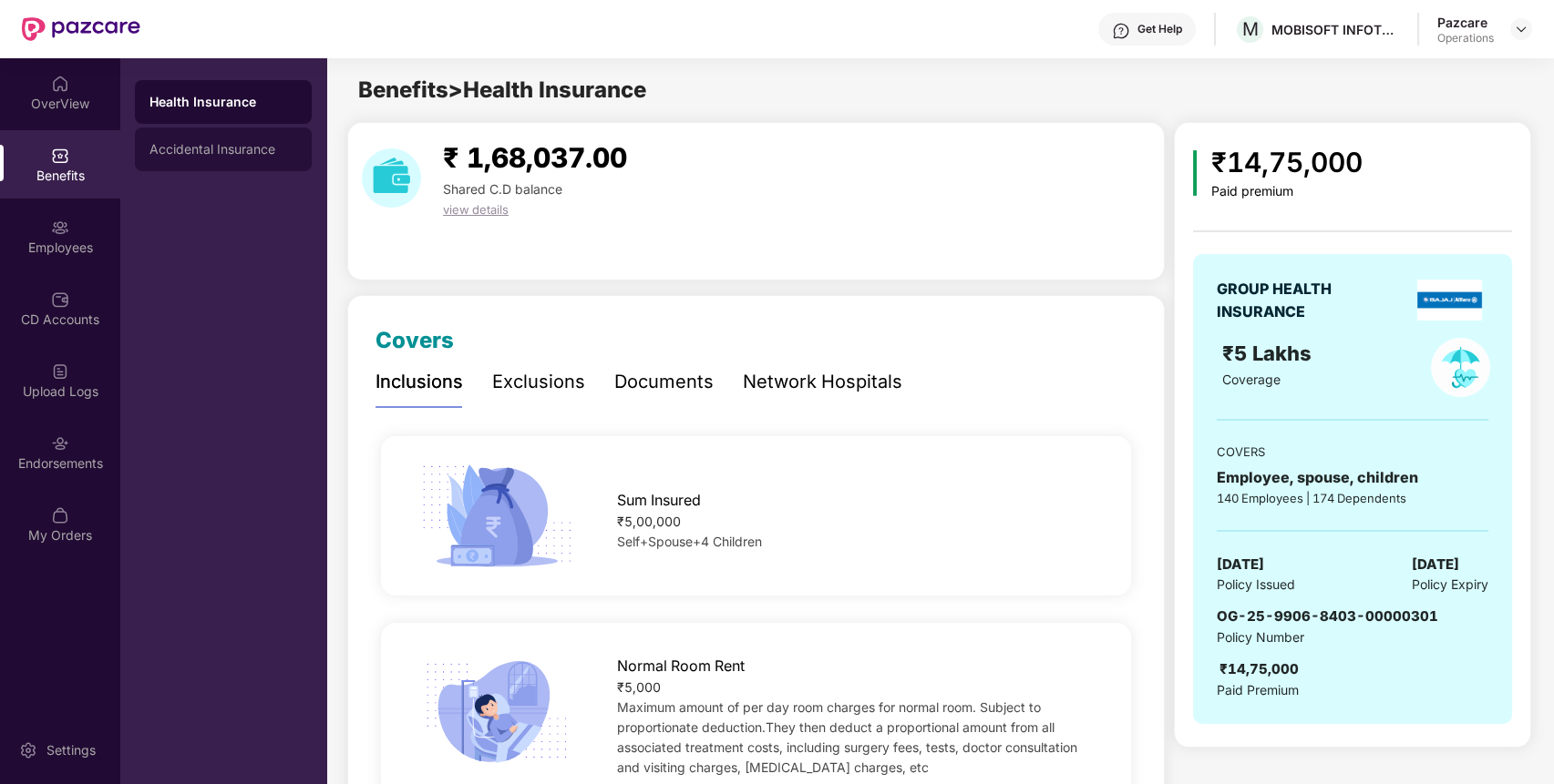
click at [213, 154] on div "Accidental Insurance" at bounding box center [224, 149] width 148 height 15
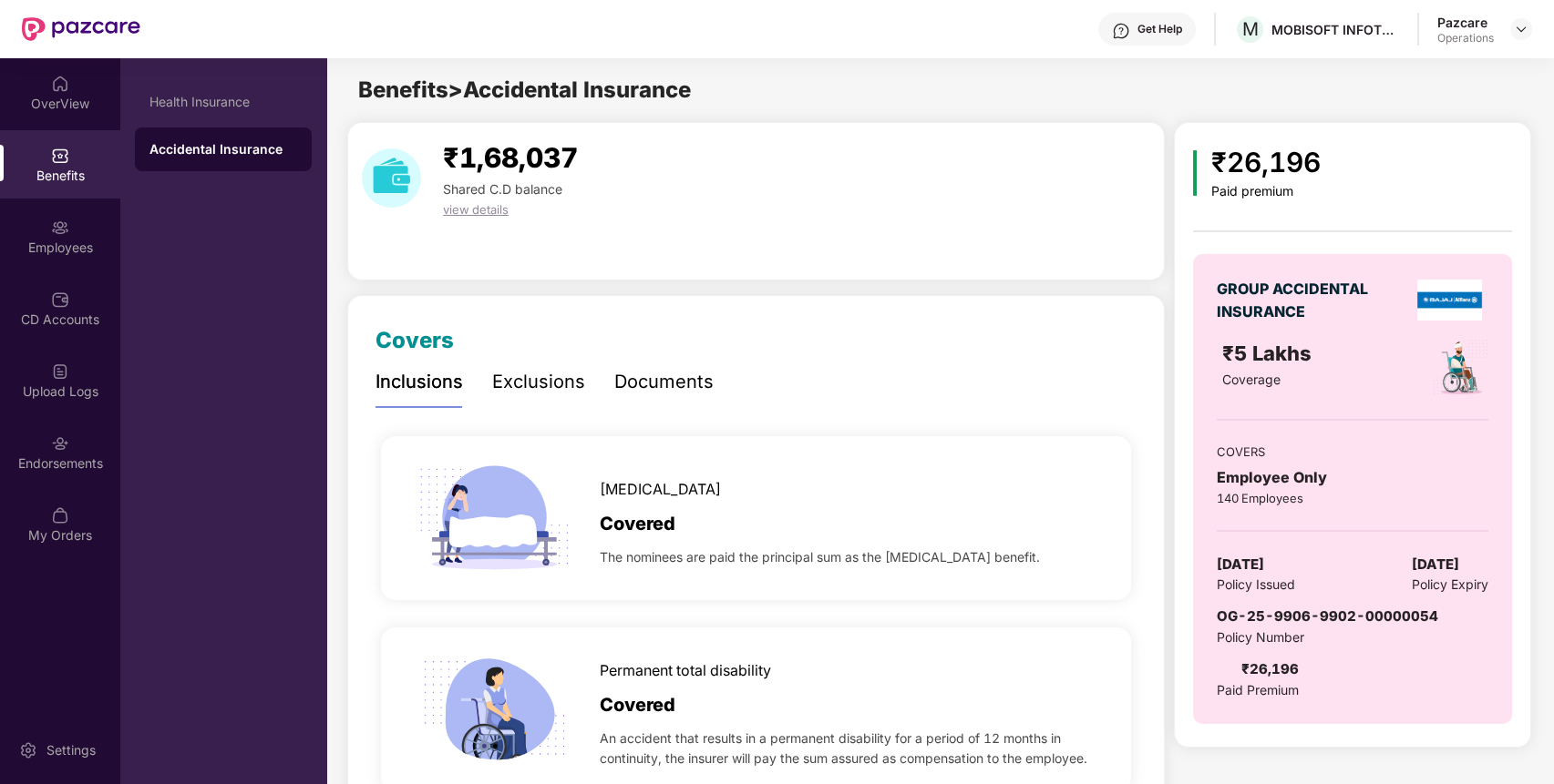
click at [1341, 619] on span "OG-25-9906-9902-00000054" at bounding box center [1327, 615] width 222 height 17
copy span "OG-25-9906-9902-00000054"
click at [1341, 619] on span "OG-25-9906-9902-00000054" at bounding box center [1327, 615] width 222 height 17
